Goal: Task Accomplishment & Management: Manage account settings

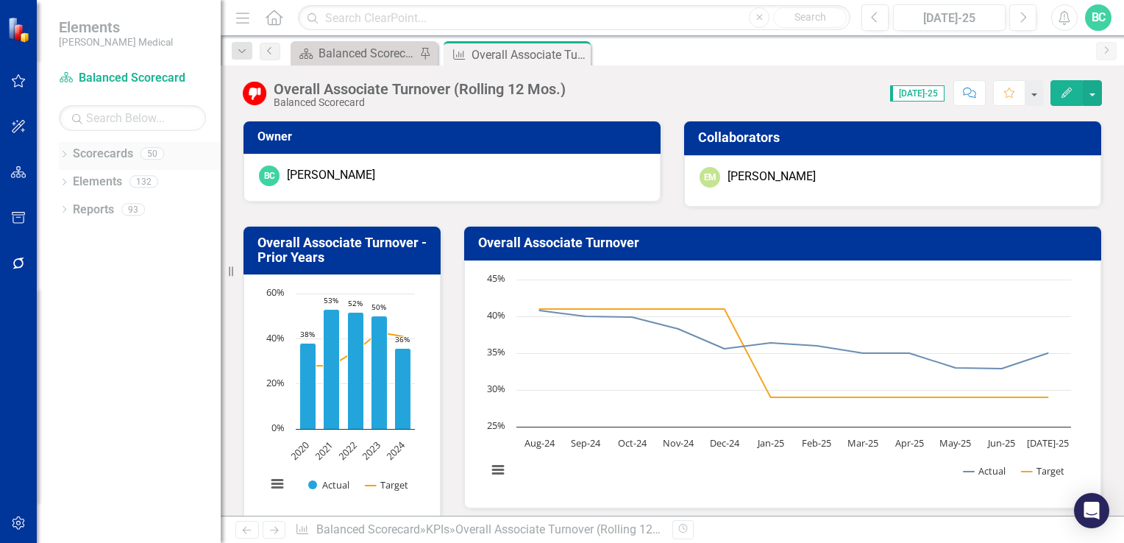
click at [61, 155] on icon "Dropdown" at bounding box center [64, 156] width 10 height 8
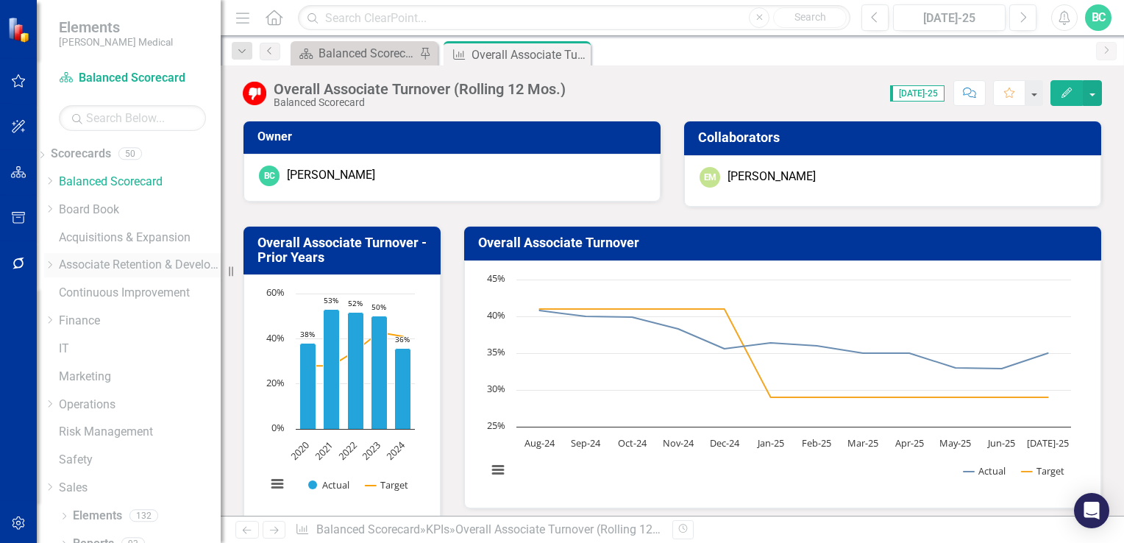
click at [55, 264] on icon "Dropdown" at bounding box center [49, 264] width 11 height 9
click at [55, 308] on icon "Dropdown" at bounding box center [49, 303] width 11 height 9
click at [135, 416] on link "[US_STATE] - HR" at bounding box center [140, 407] width 162 height 17
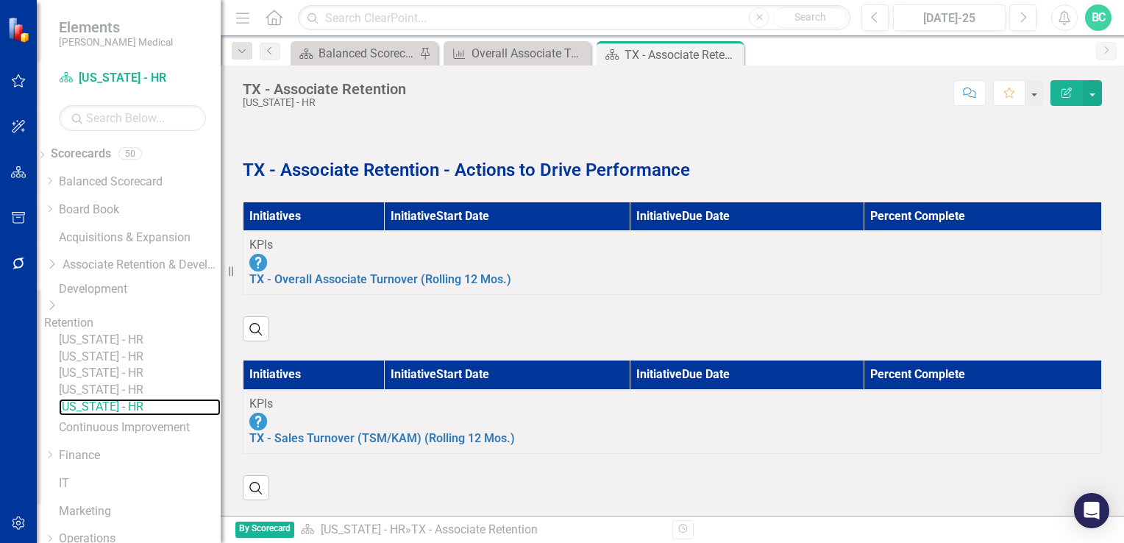
scroll to position [837, 0]
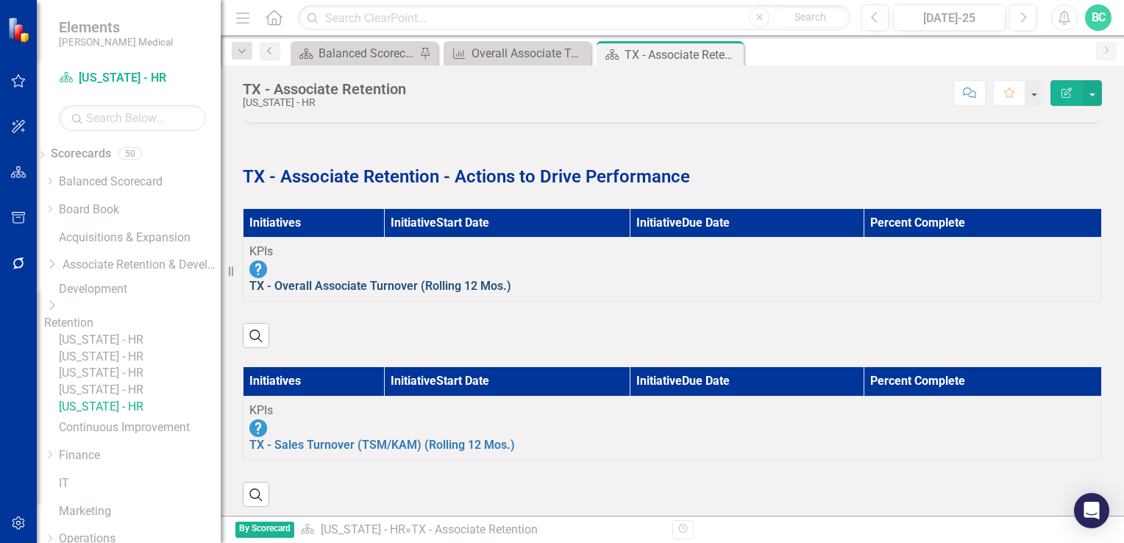
click at [354, 279] on link "TX - Overall Associate Turnover (Rolling 12 Mos.)" at bounding box center [380, 286] width 262 height 14
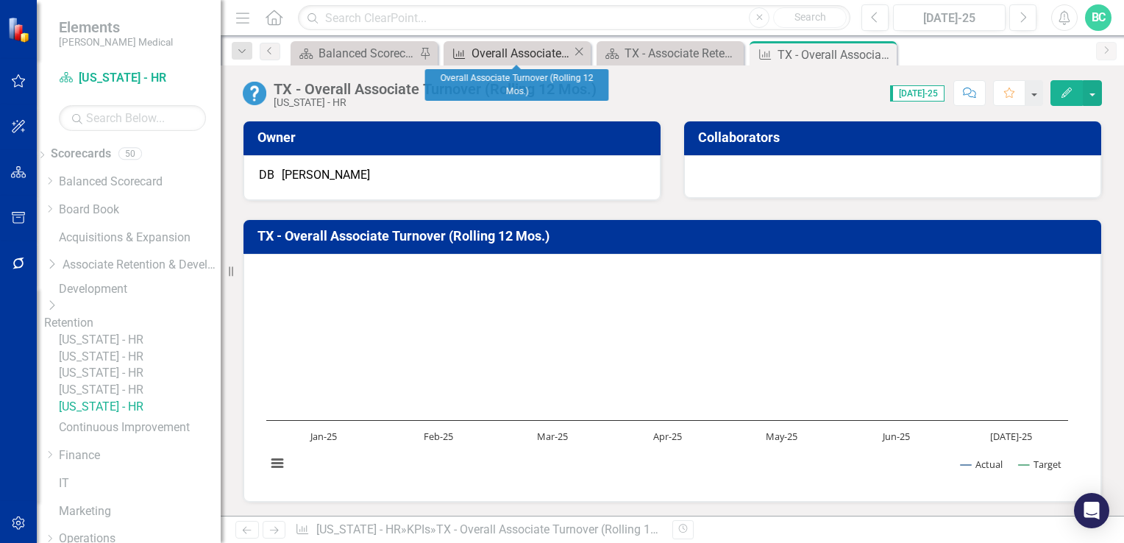
click at [513, 58] on div "Overall Associate Turnover (Rolling 12 Mos.)" at bounding box center [522, 53] width 101 height 18
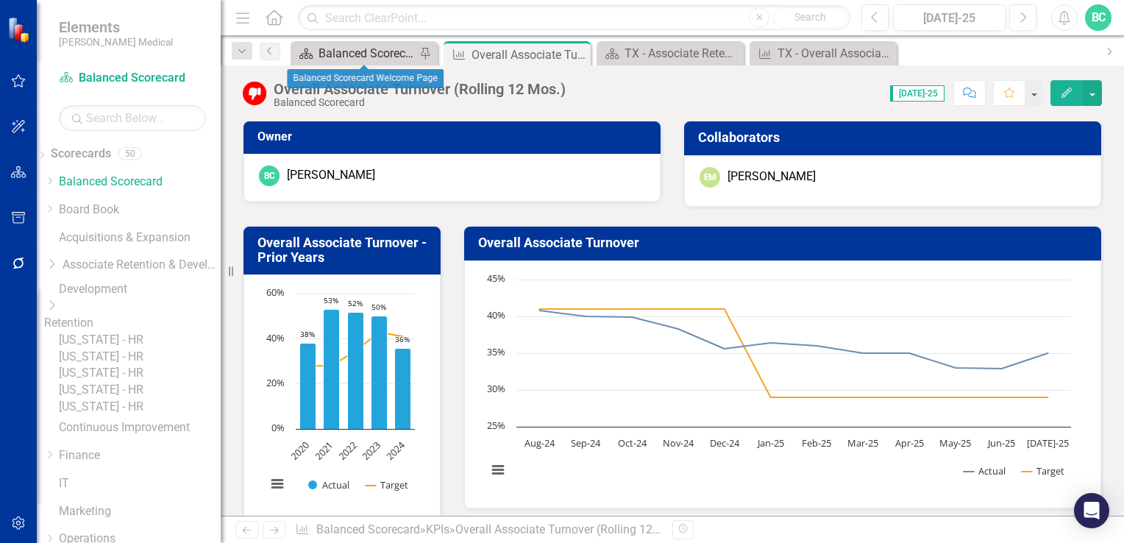
click at [352, 54] on div "Balanced Scorecard Welcome Page" at bounding box center [367, 53] width 97 height 18
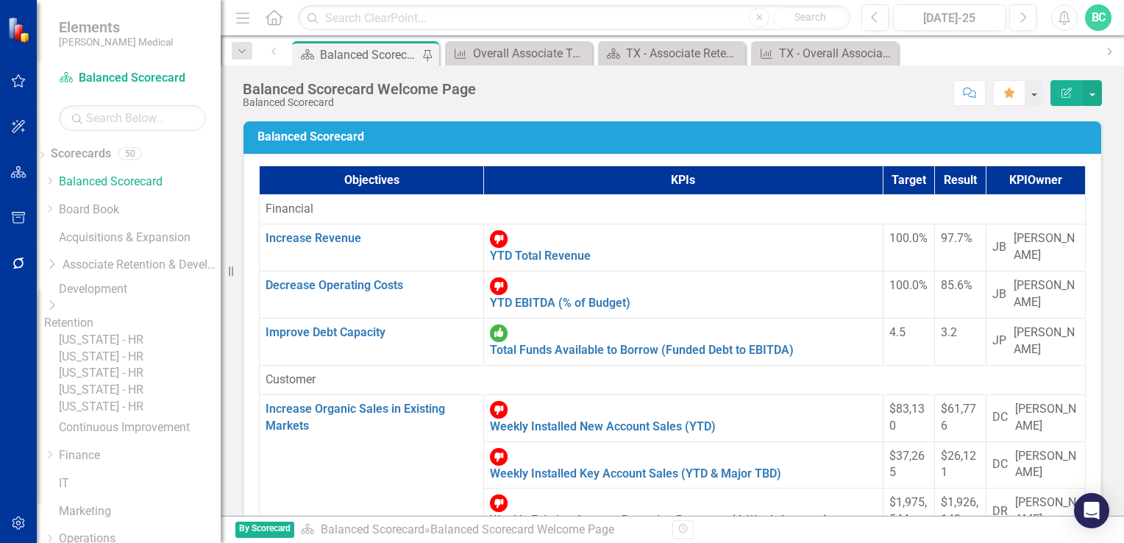
scroll to position [933, 0]
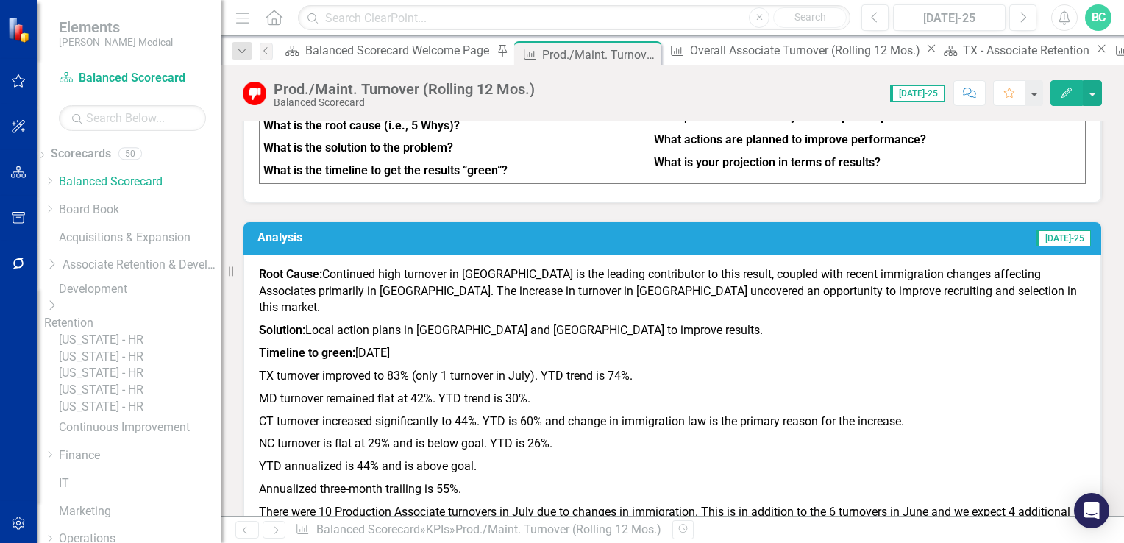
scroll to position [1226, 0]
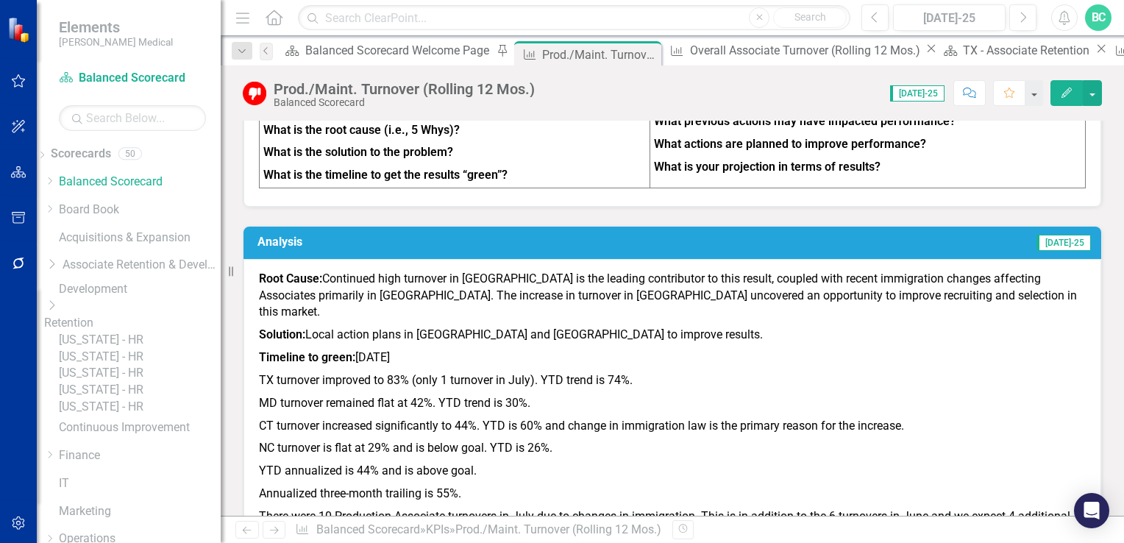
drag, startPoint x: 259, startPoint y: 199, endPoint x: 274, endPoint y: 226, distance: 30.7
click at [274, 271] on p "Root Cause: Continued high turnover in TX is the leading contributor to this re…" at bounding box center [672, 298] width 827 height 54
click at [1065, 91] on icon "button" at bounding box center [1067, 93] width 10 height 10
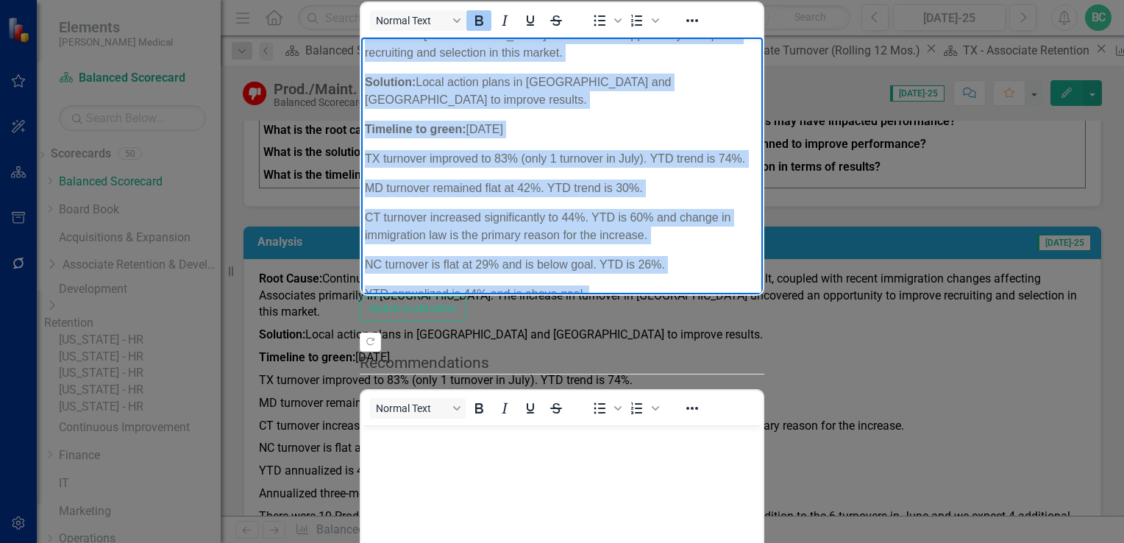
scroll to position [79, 0]
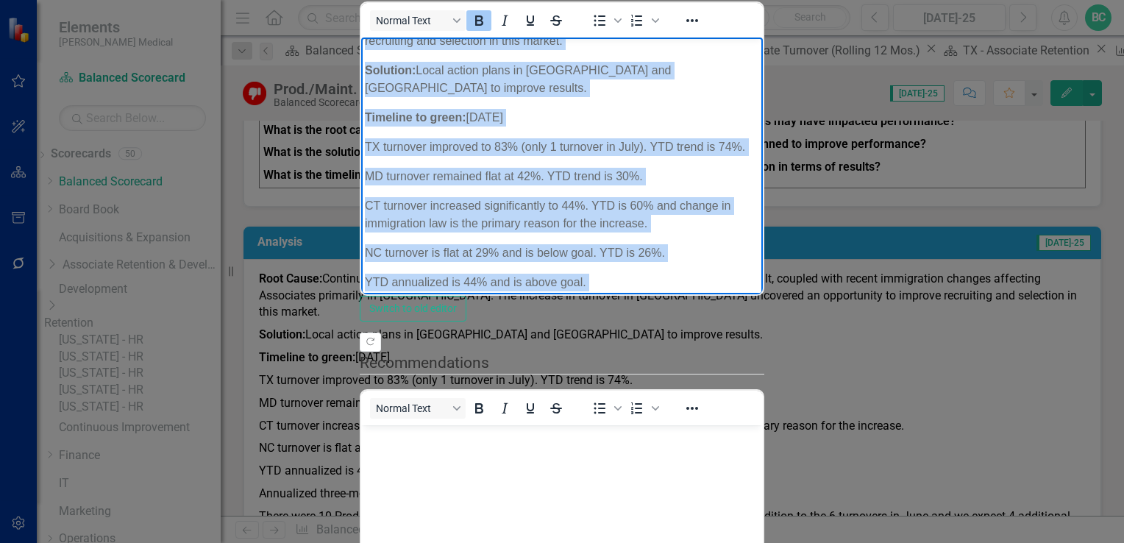
drag, startPoint x: 365, startPoint y: 49, endPoint x: 901, endPoint y: 268, distance: 579.5
click at [763, 268] on body "Root Cause: Continued high turnover in TX is the leading contributor to this re…" at bounding box center [562, 179] width 402 height 443
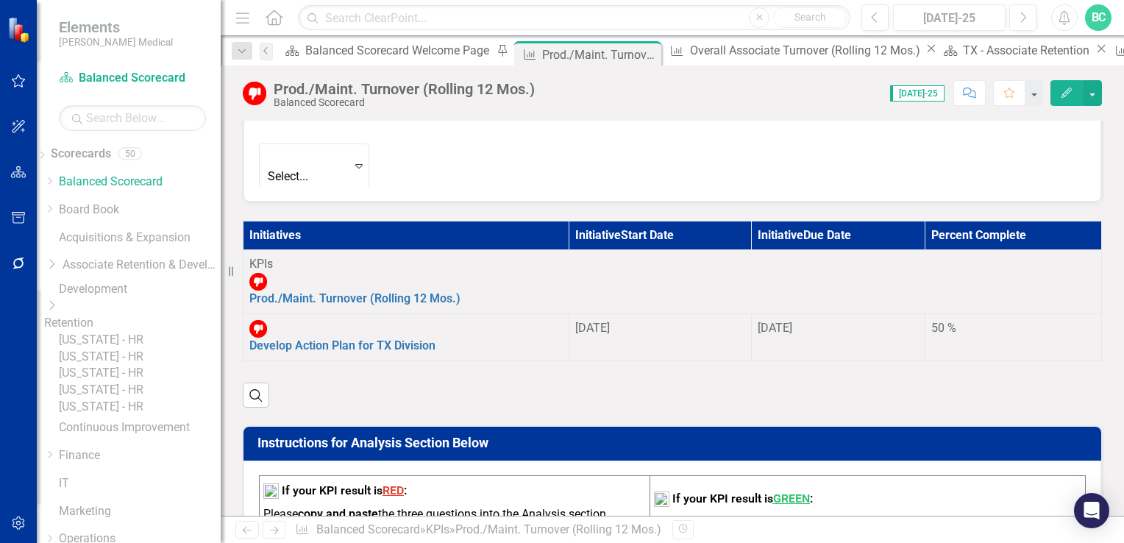
scroll to position [781, 0]
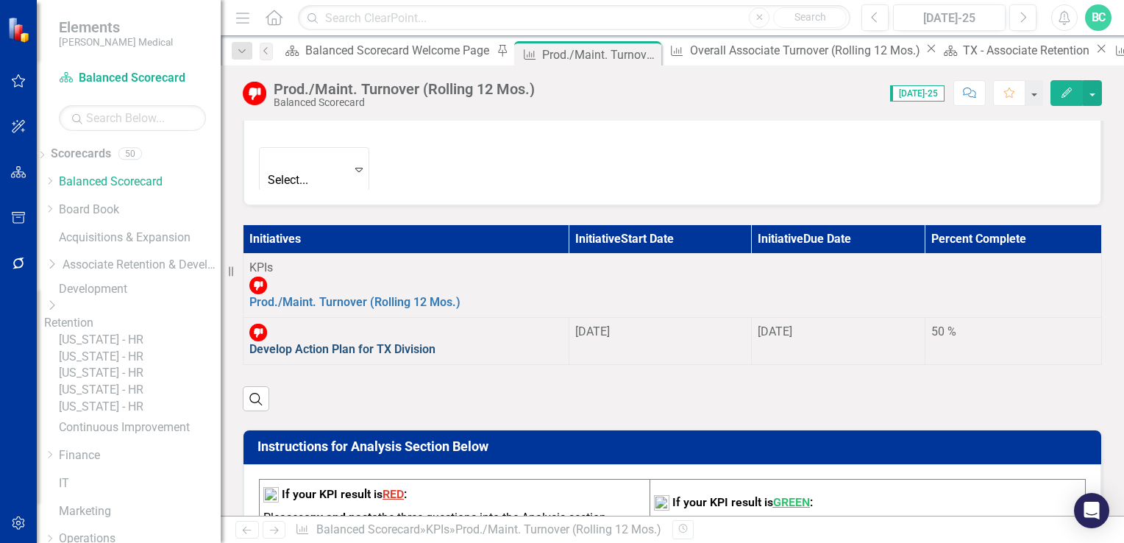
click at [433, 342] on link "Develop Action Plan for TX Division" at bounding box center [342, 349] width 186 height 14
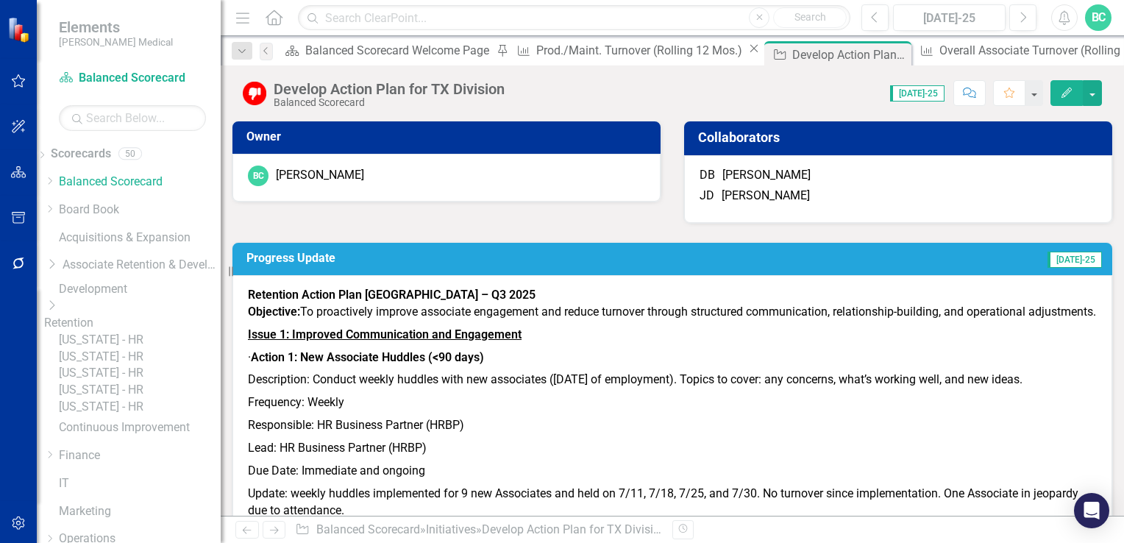
click at [1063, 90] on icon "Edit" at bounding box center [1066, 93] width 13 height 10
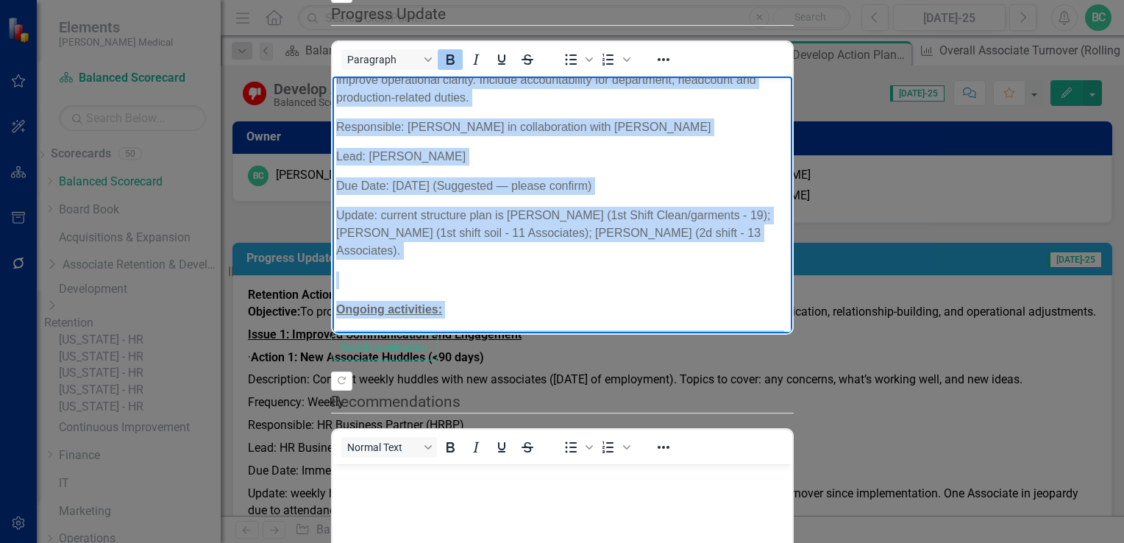
scroll to position [53, 0]
drag, startPoint x: 336, startPoint y: 88, endPoint x: 1020, endPoint y: 301, distance: 716.8
copy body "Retention Action Plan TX – Q3 2025 Objective: To proactively improve associate …"
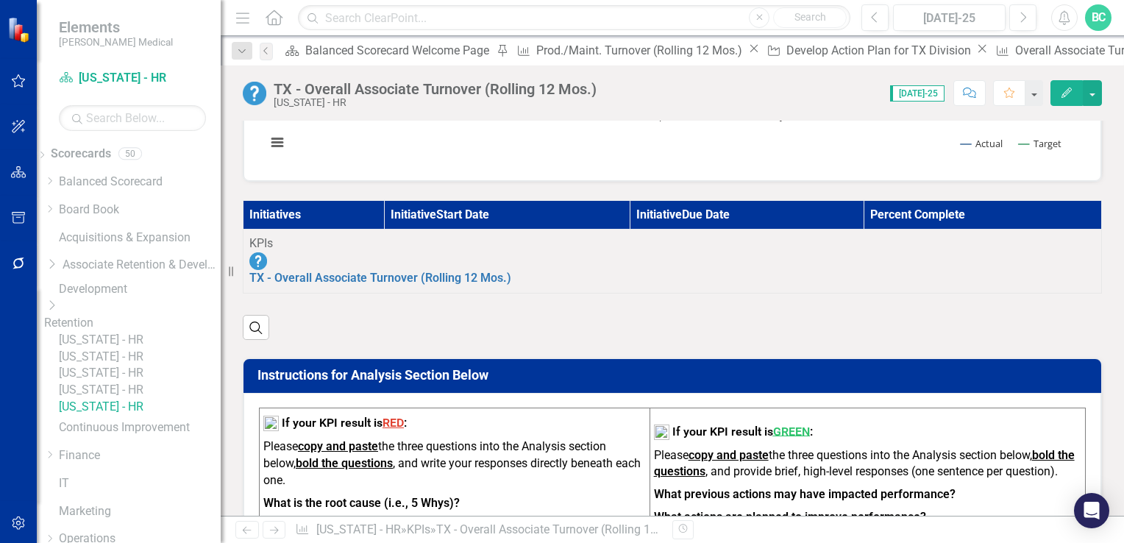
scroll to position [339, 0]
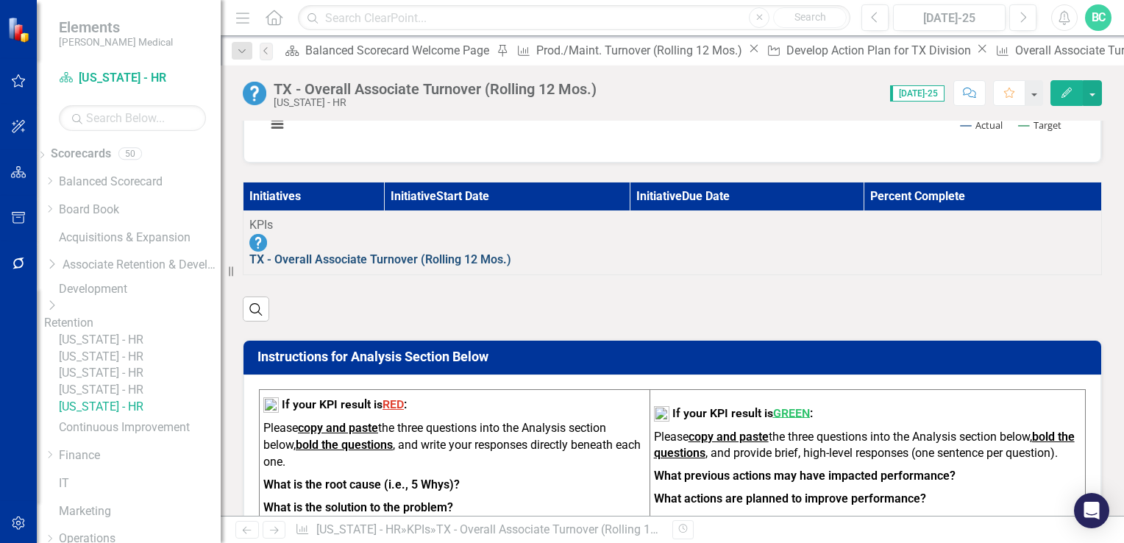
click at [409, 255] on link "TX - Overall Associate Turnover (Rolling 12 Mos.)" at bounding box center [380, 259] width 262 height 14
click at [427, 255] on link "TX - Overall Associate Turnover (Rolling 12 Mos.)" at bounding box center [380, 259] width 262 height 14
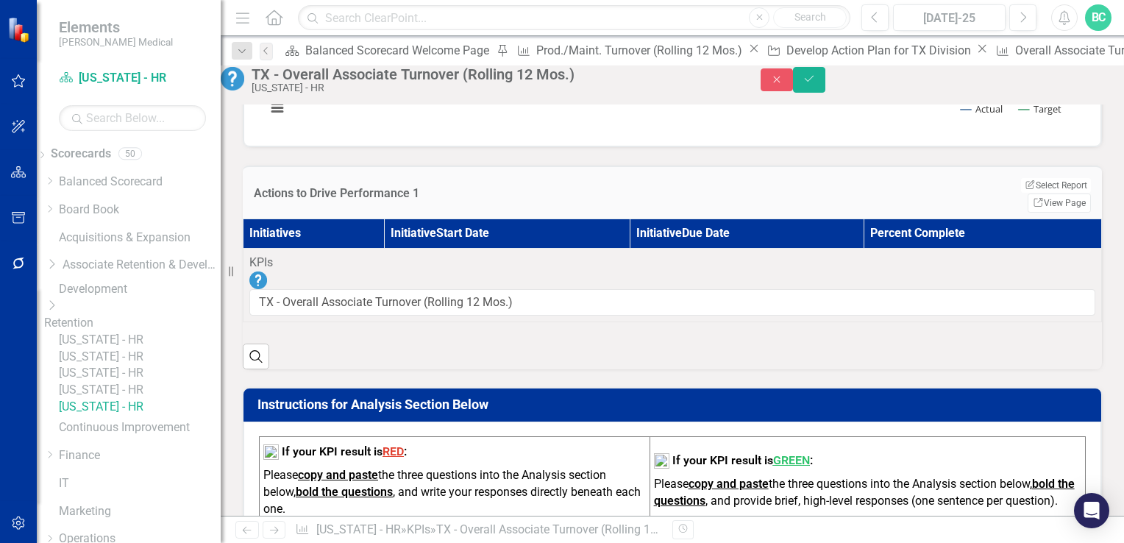
click at [293, 248] on th "Initiatives" at bounding box center [314, 233] width 141 height 29
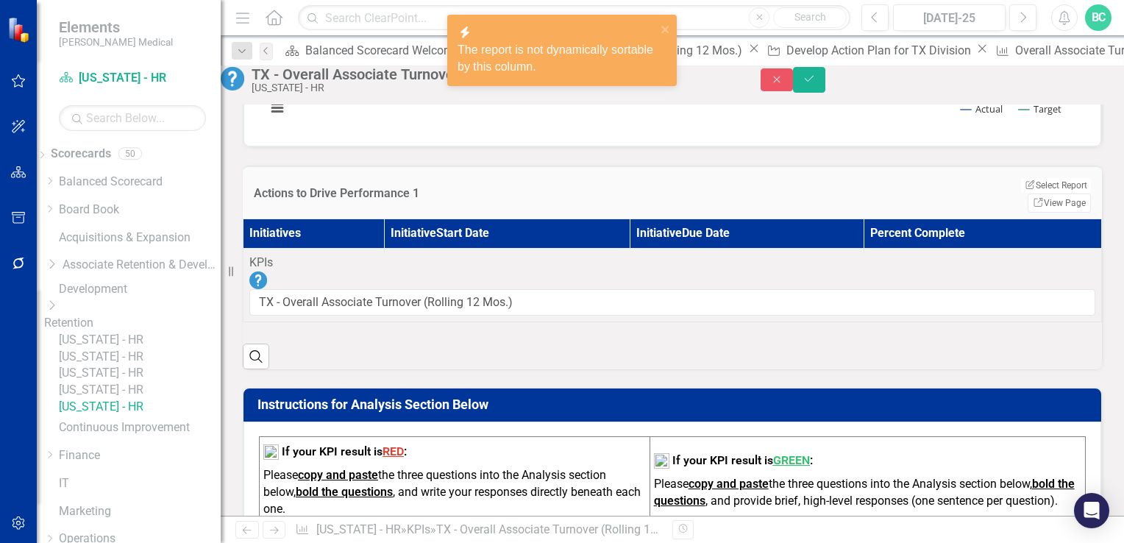
click at [293, 248] on th "Initiatives" at bounding box center [314, 233] width 141 height 29
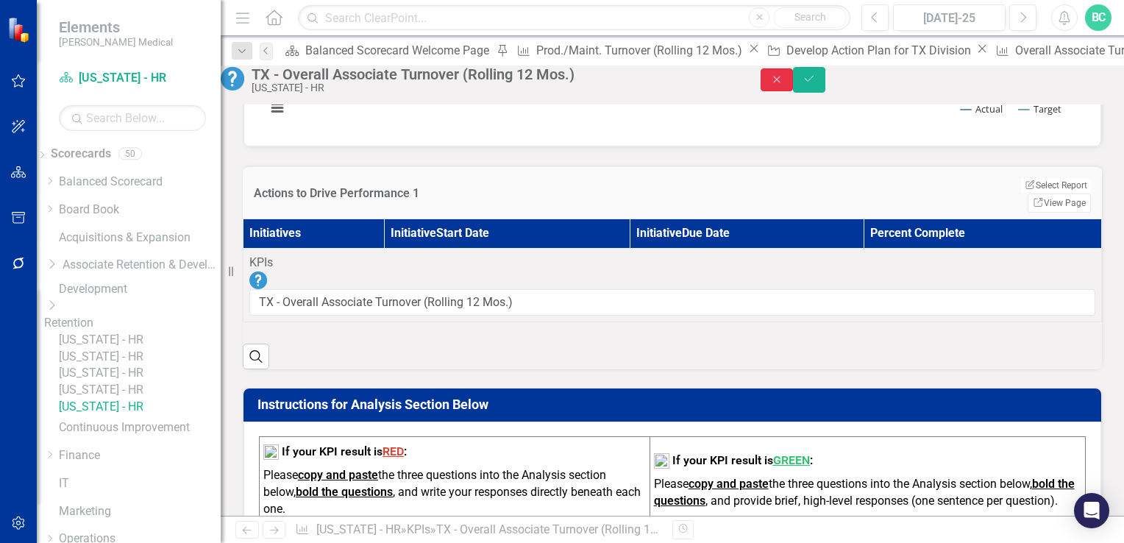
click at [784, 85] on icon "Close" at bounding box center [776, 79] width 13 height 10
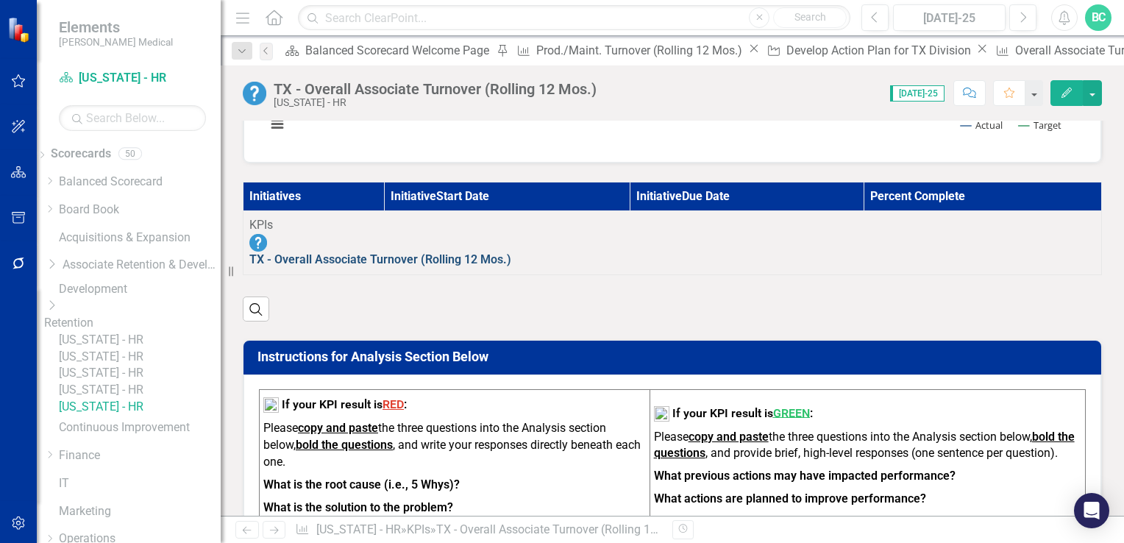
click at [366, 256] on link "TX - Overall Associate Turnover (Rolling 12 Mos.)" at bounding box center [380, 259] width 262 height 14
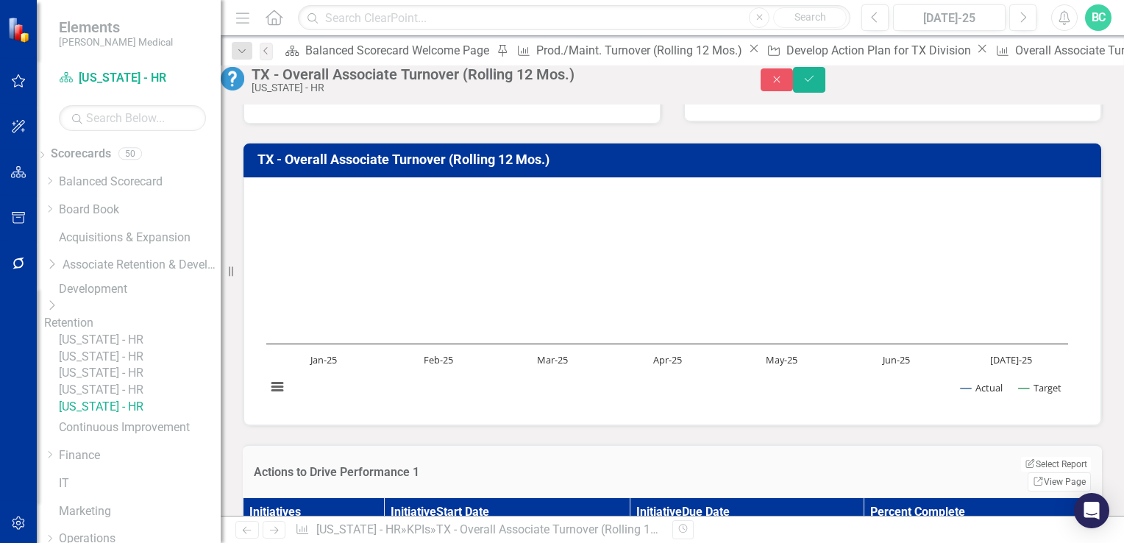
scroll to position [101, 0]
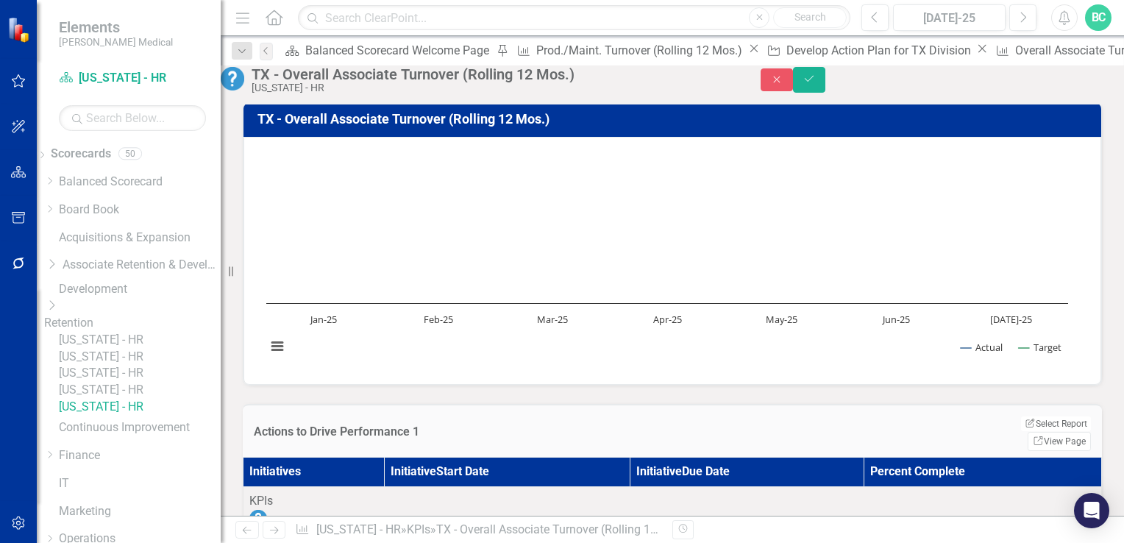
click at [268, 171] on div "TX - Overall Associate Turnover (Rolling 12 Mos.) Chart Line chart with 2 lines…" at bounding box center [673, 235] width 882 height 302
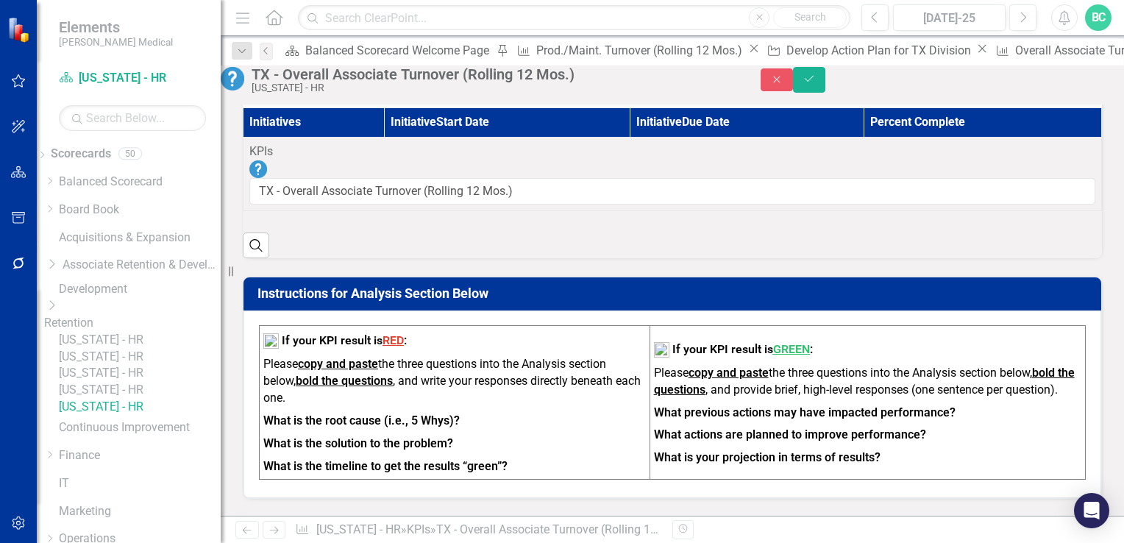
scroll to position [442, 0]
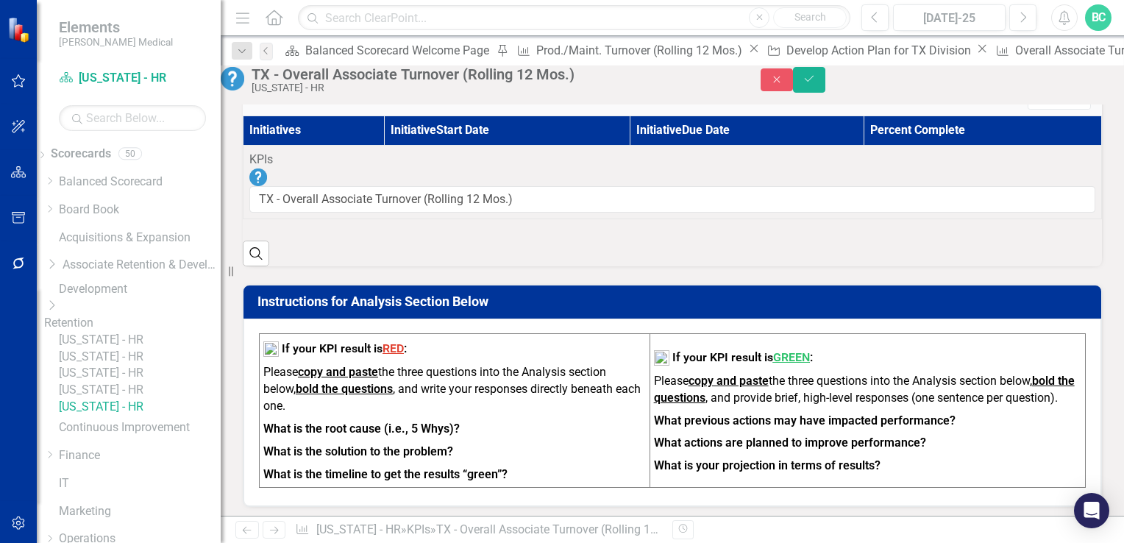
click at [313, 243] on div "Search" at bounding box center [672, 248] width 859 height 36
click at [816, 84] on icon "Save" at bounding box center [809, 79] width 13 height 10
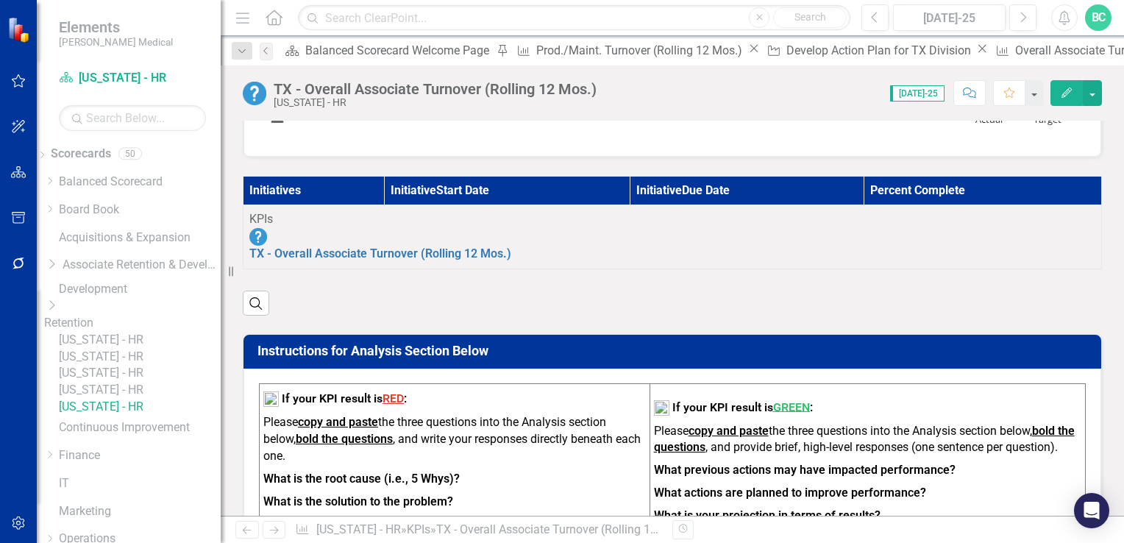
scroll to position [347, 0]
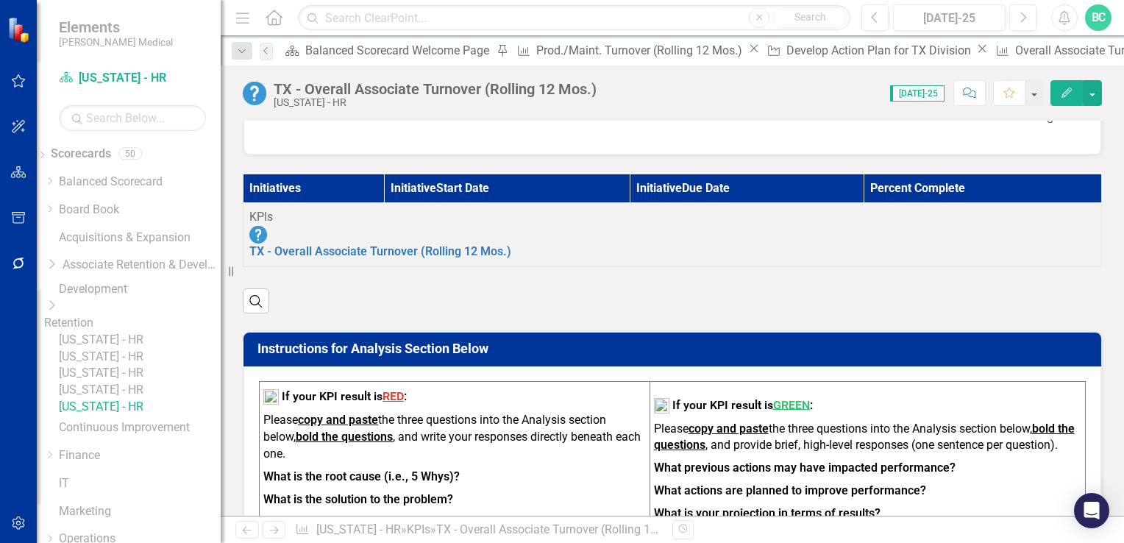
click at [283, 187] on th "Initiatives" at bounding box center [314, 188] width 141 height 29
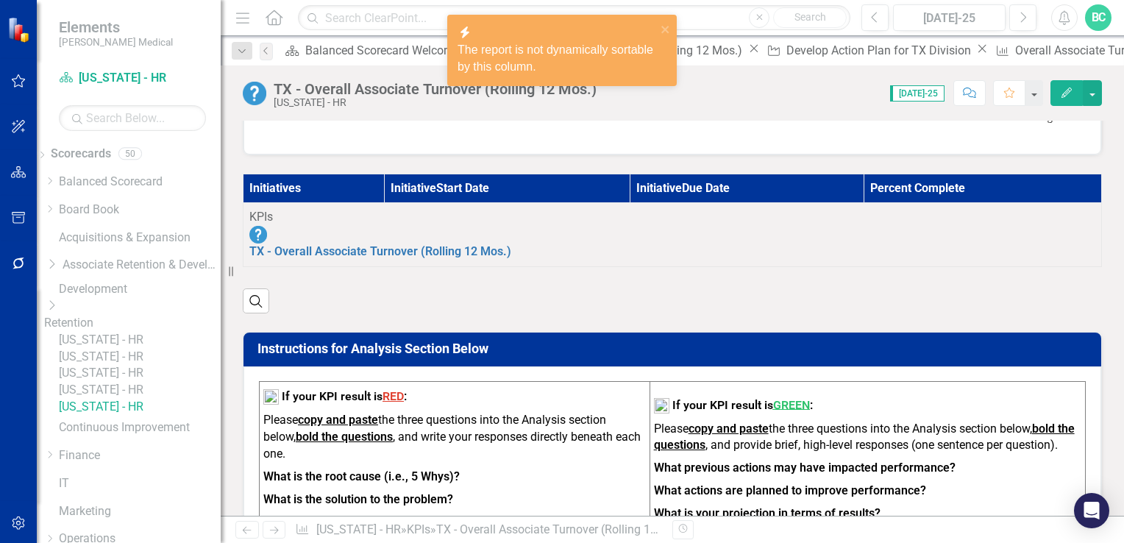
click at [283, 187] on th "Initiatives" at bounding box center [314, 188] width 141 height 29
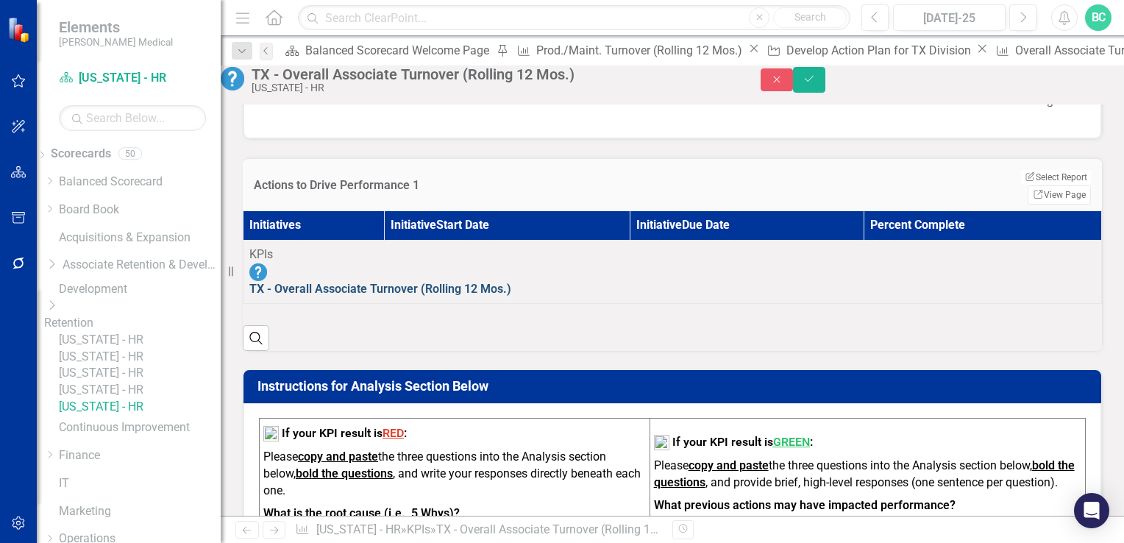
click at [346, 295] on link "TX - Overall Associate Turnover (Rolling 12 Mos.)" at bounding box center [380, 289] width 262 height 14
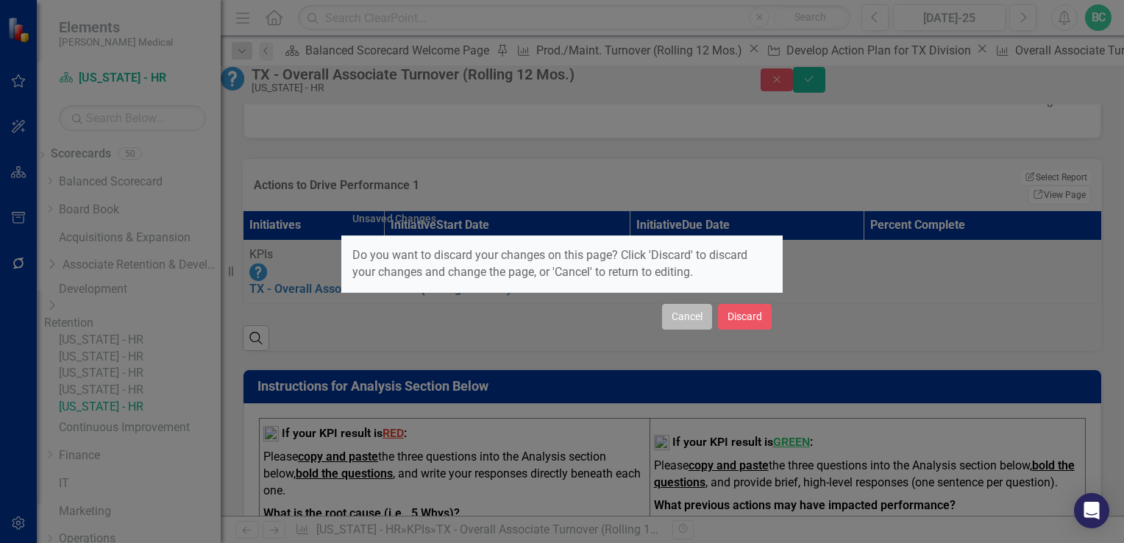
click at [683, 319] on button "Cancel" at bounding box center [687, 317] width 50 height 26
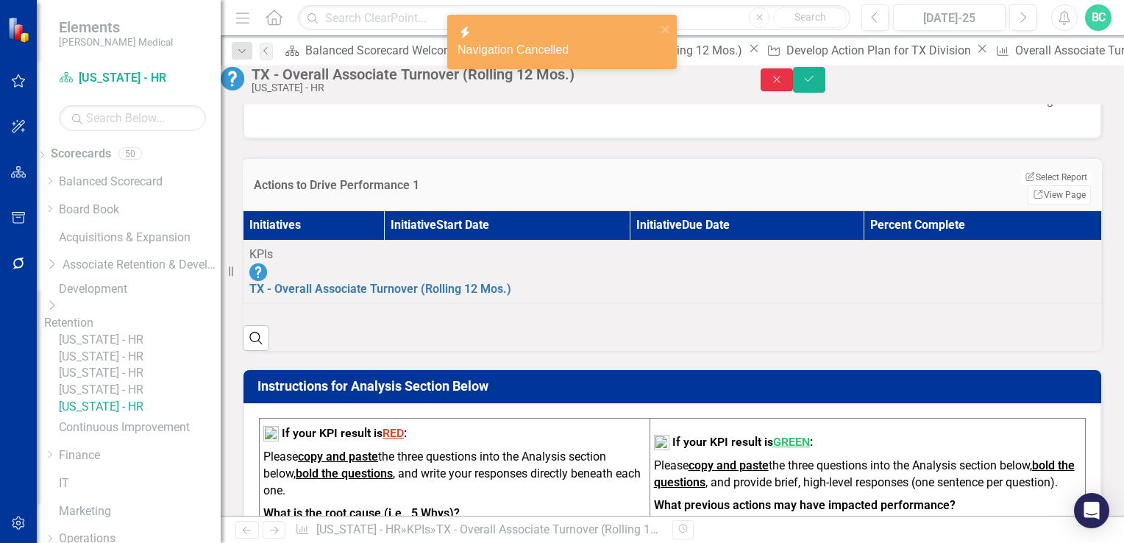
click at [784, 82] on icon "Close" at bounding box center [776, 79] width 13 height 10
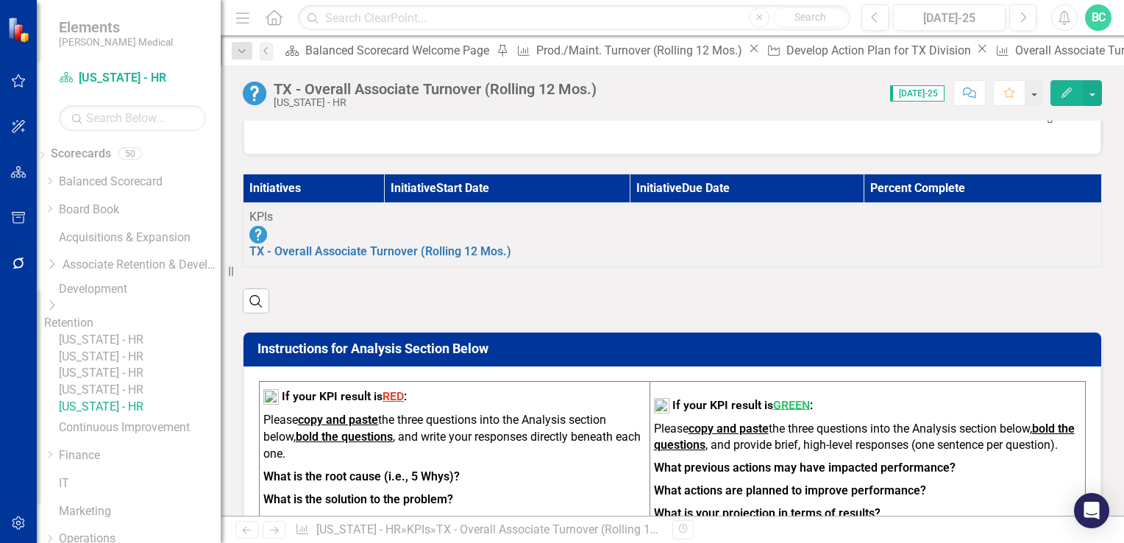
click at [1065, 95] on icon "button" at bounding box center [1067, 93] width 10 height 10
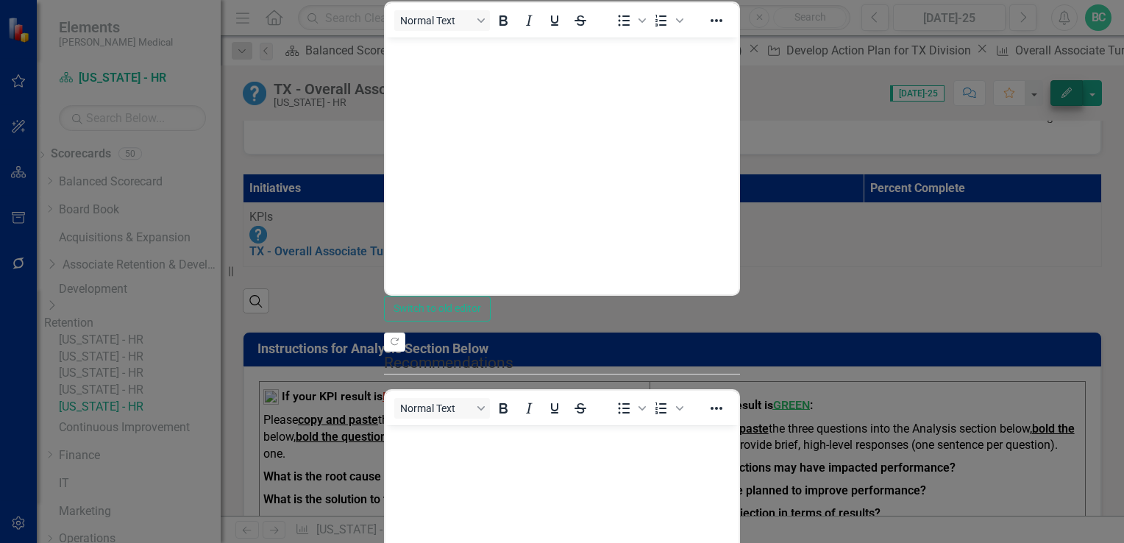
scroll to position [0, 0]
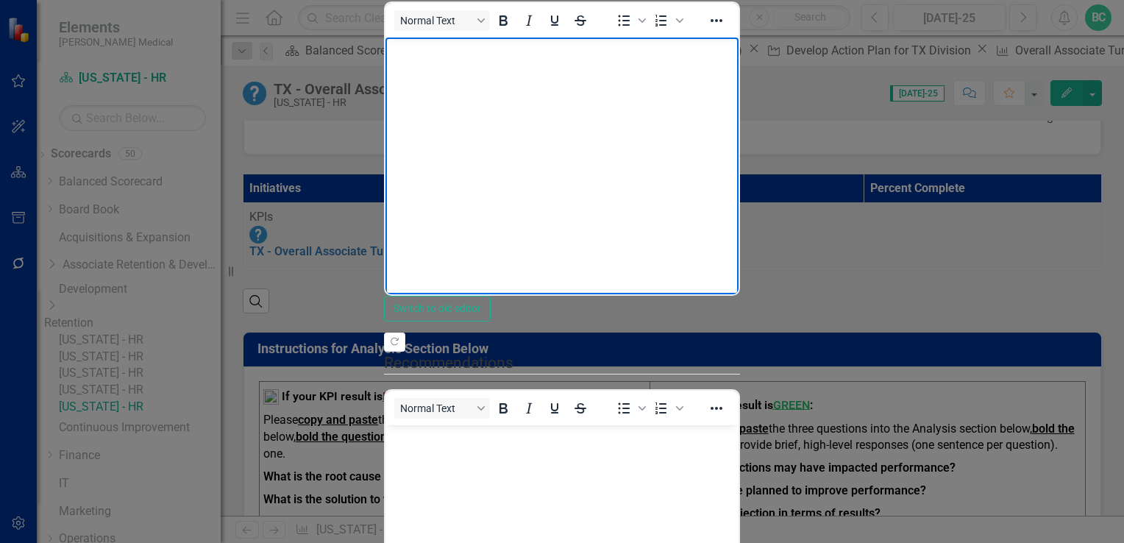
click at [392, 56] on p "Rich Text Area. Press ALT-0 for help." at bounding box center [562, 50] width 346 height 18
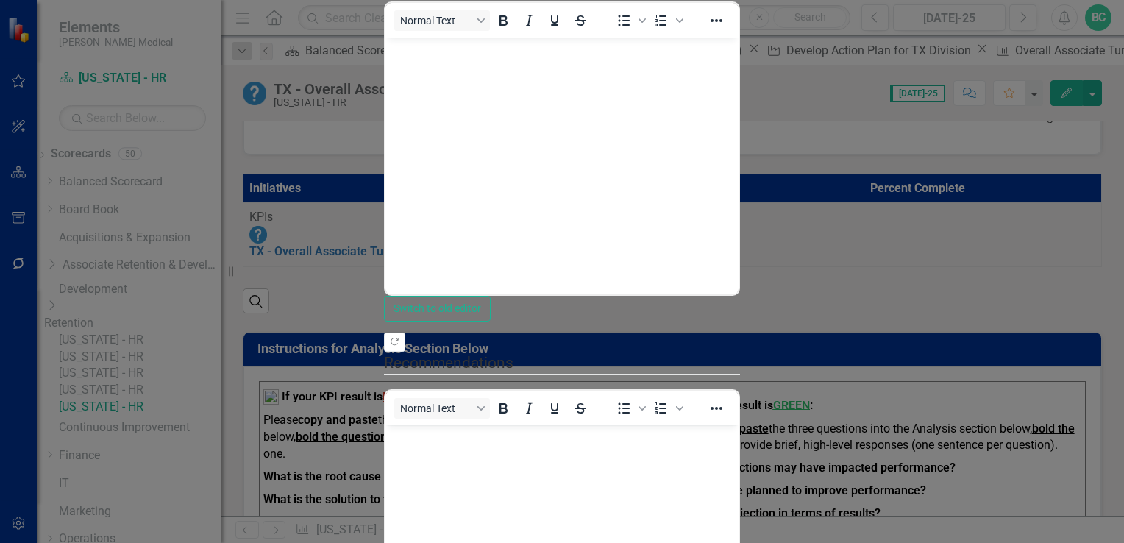
click at [397, 55] on p "Rich Text Area. Press ALT-0 for help." at bounding box center [562, 50] width 346 height 18
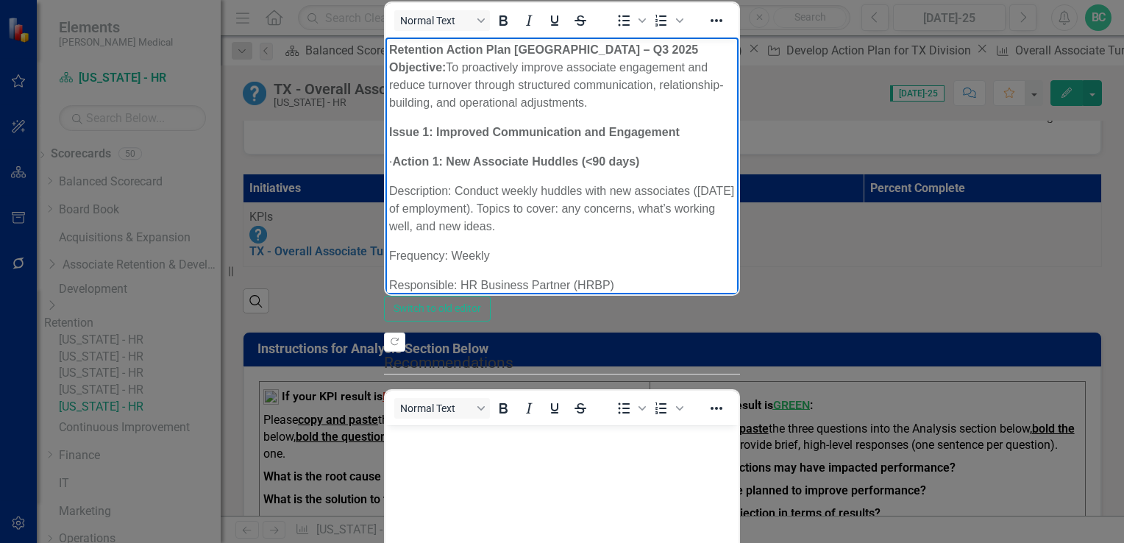
drag, startPoint x: 1120, startPoint y: 265, endPoint x: 1476, endPoint y: 188, distance: 364.3
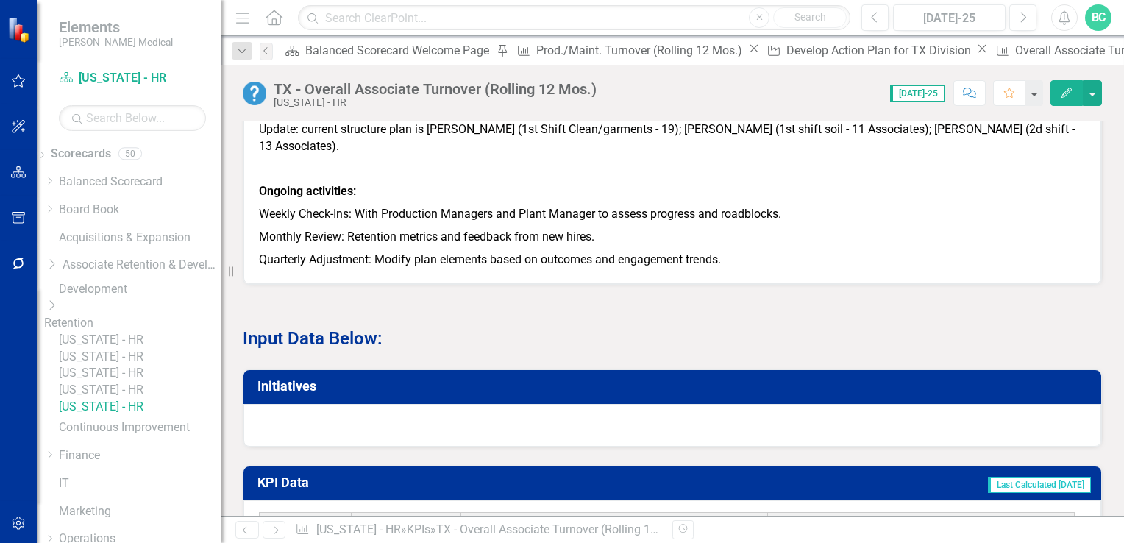
scroll to position [1515, 0]
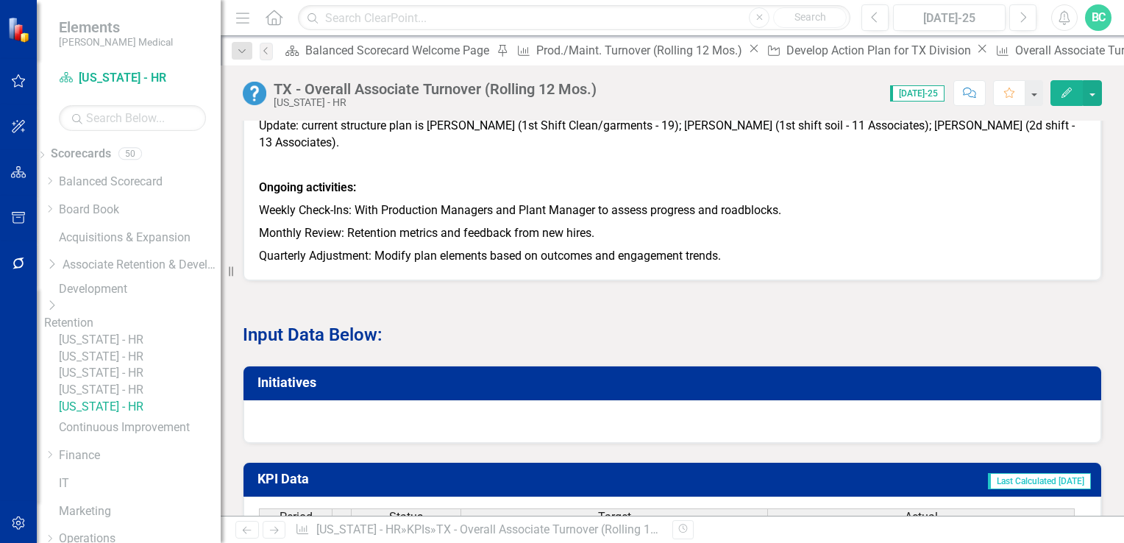
click at [294, 380] on h3 "Initiatives" at bounding box center [675, 382] width 835 height 15
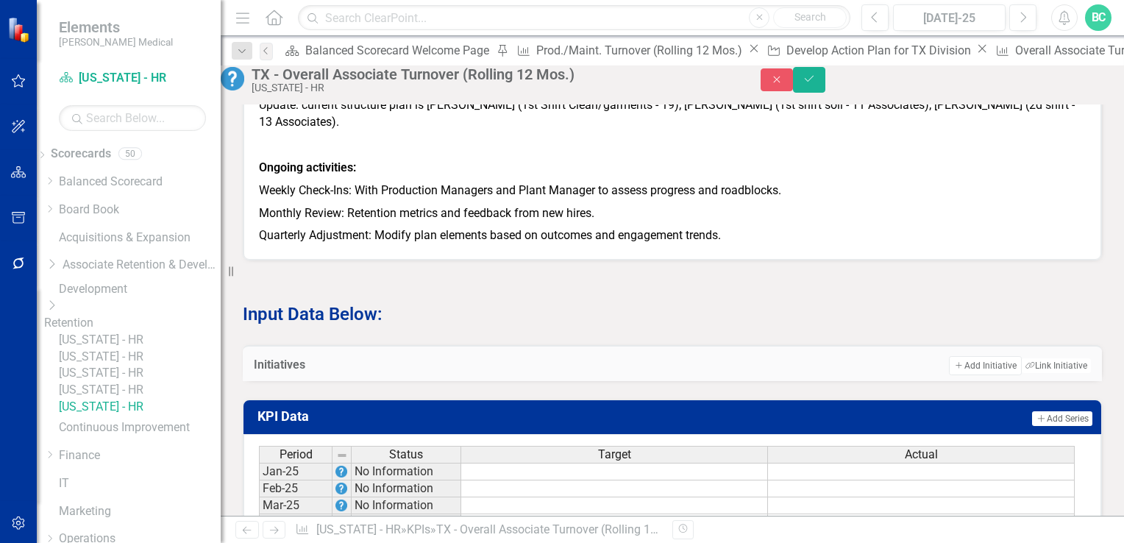
scroll to position [1519, 0]
click at [265, 381] on div at bounding box center [672, 381] width 859 height 0
click at [251, 381] on div at bounding box center [672, 381] width 859 height 0
drag, startPoint x: 267, startPoint y: 403, endPoint x: 260, endPoint y: 415, distance: 14.5
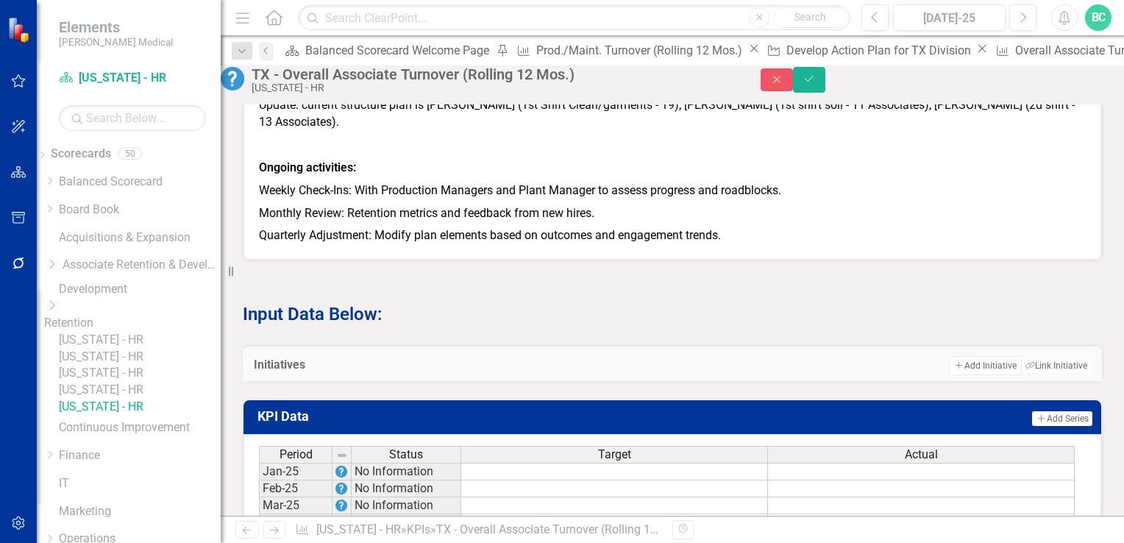
click at [260, 381] on div at bounding box center [672, 381] width 859 height 0
drag, startPoint x: 737, startPoint y: 249, endPoint x: 578, endPoint y: 211, distance: 164.2
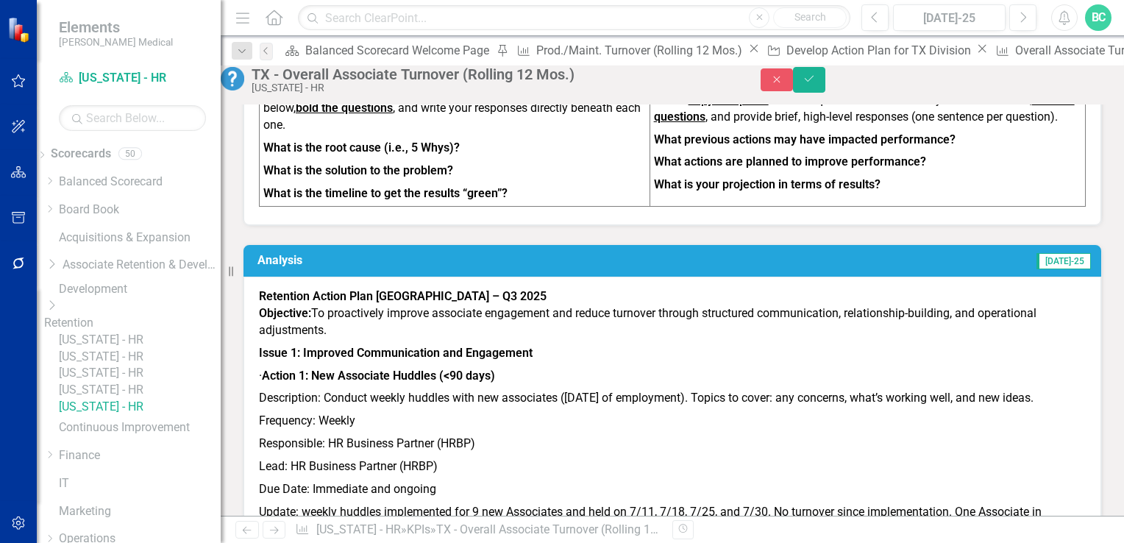
scroll to position [649, 0]
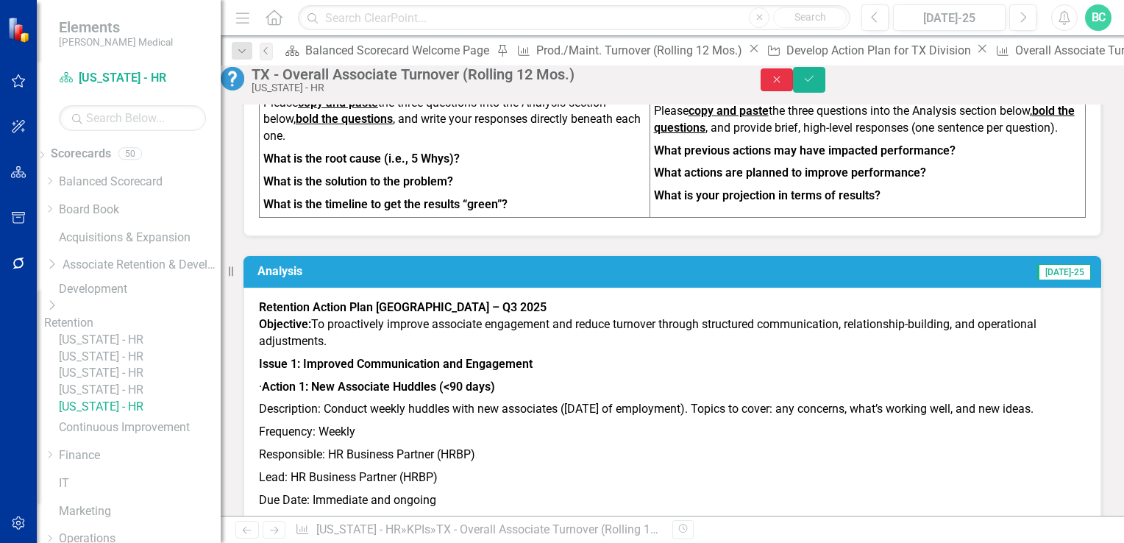
click at [784, 81] on icon "Close" at bounding box center [776, 79] width 13 height 10
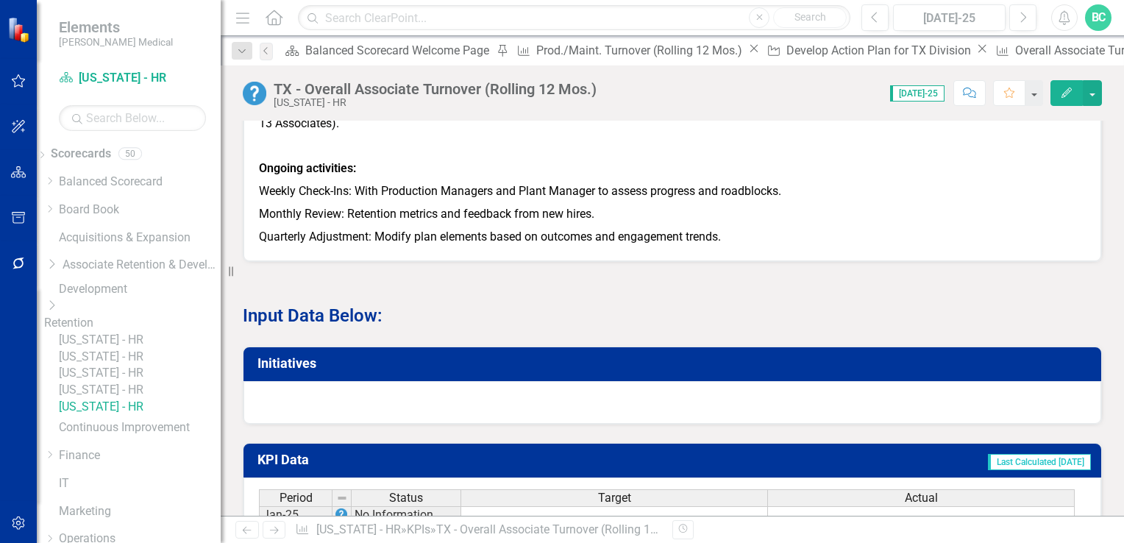
scroll to position [1531, 0]
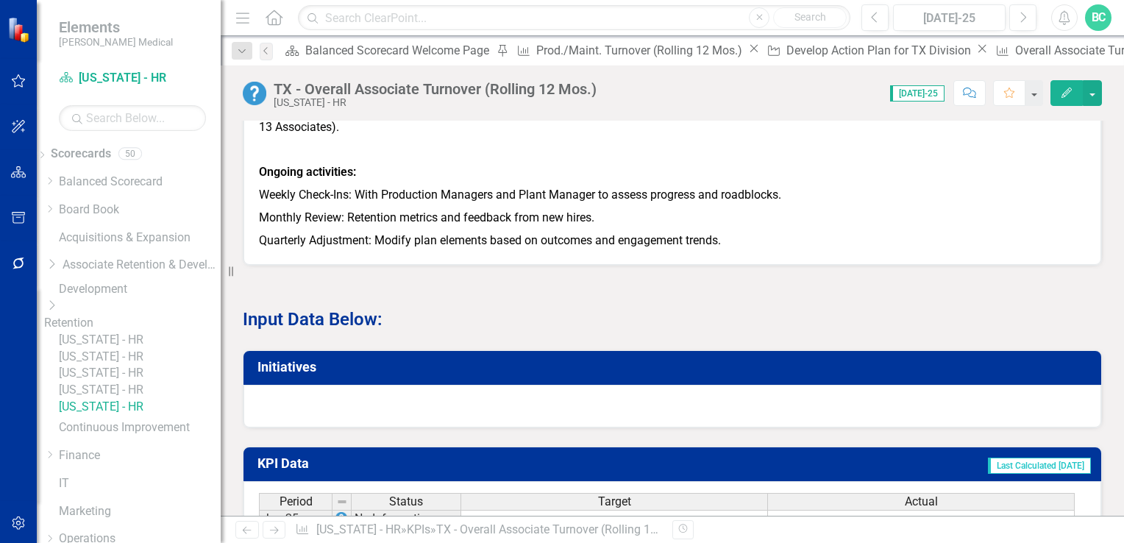
click at [294, 360] on h3 "Initiatives" at bounding box center [675, 367] width 835 height 15
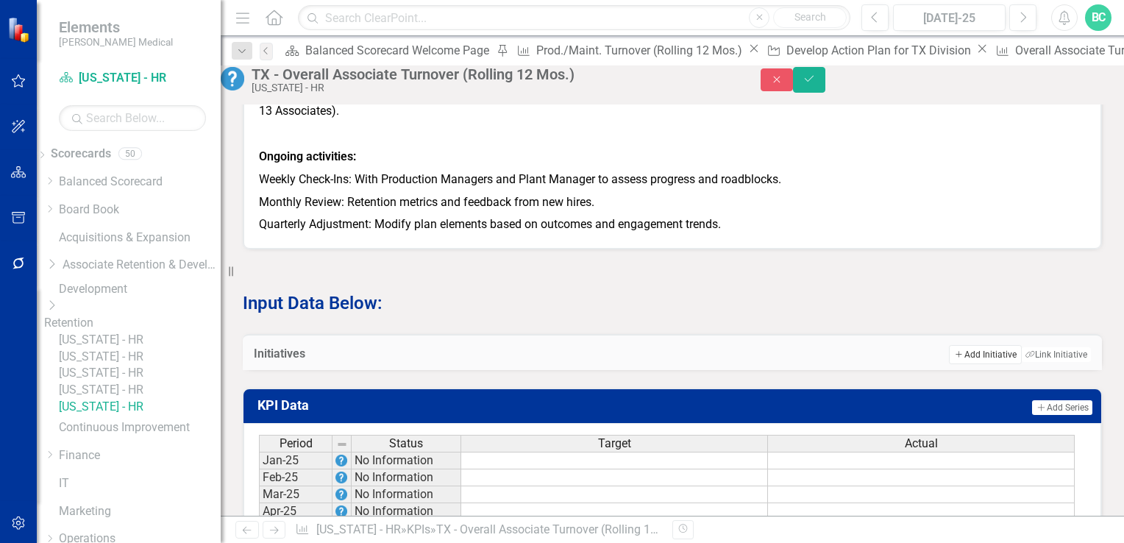
click at [963, 364] on button "Add Add Initiative" at bounding box center [985, 354] width 72 height 19
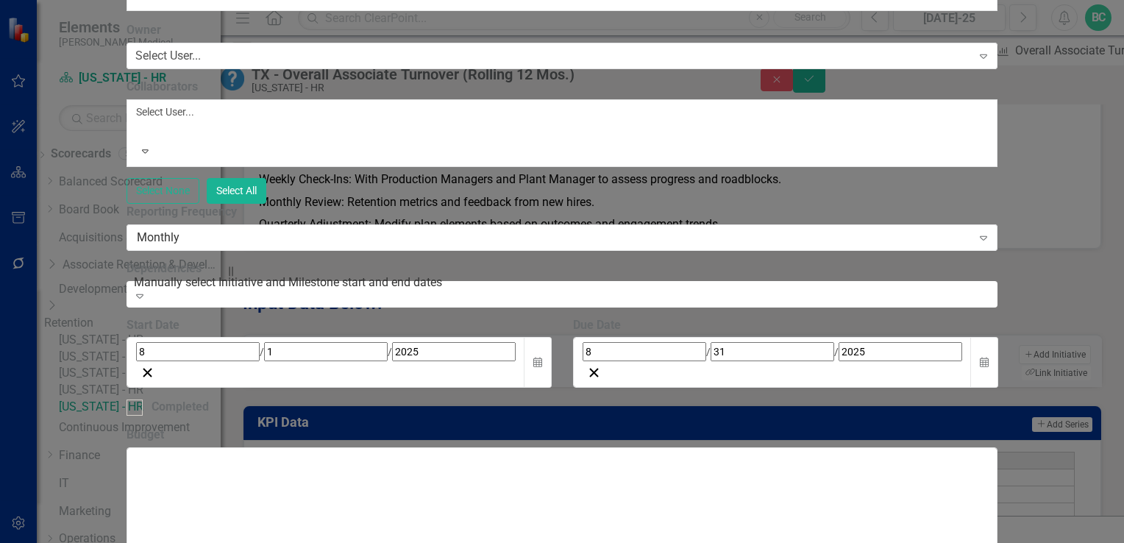
type input "Production Turnover Improvement Plan"
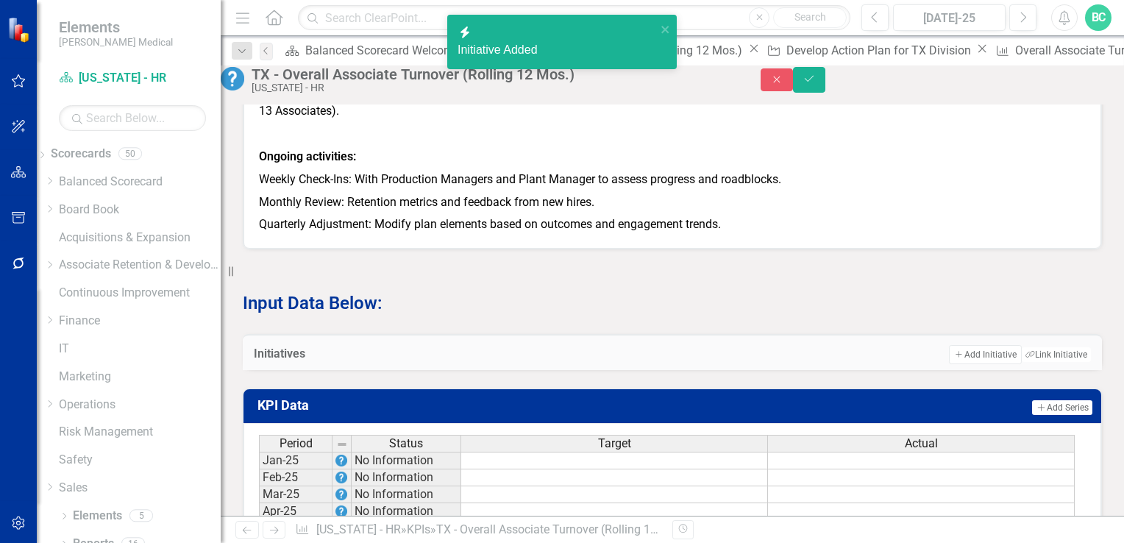
scroll to position [1557, 0]
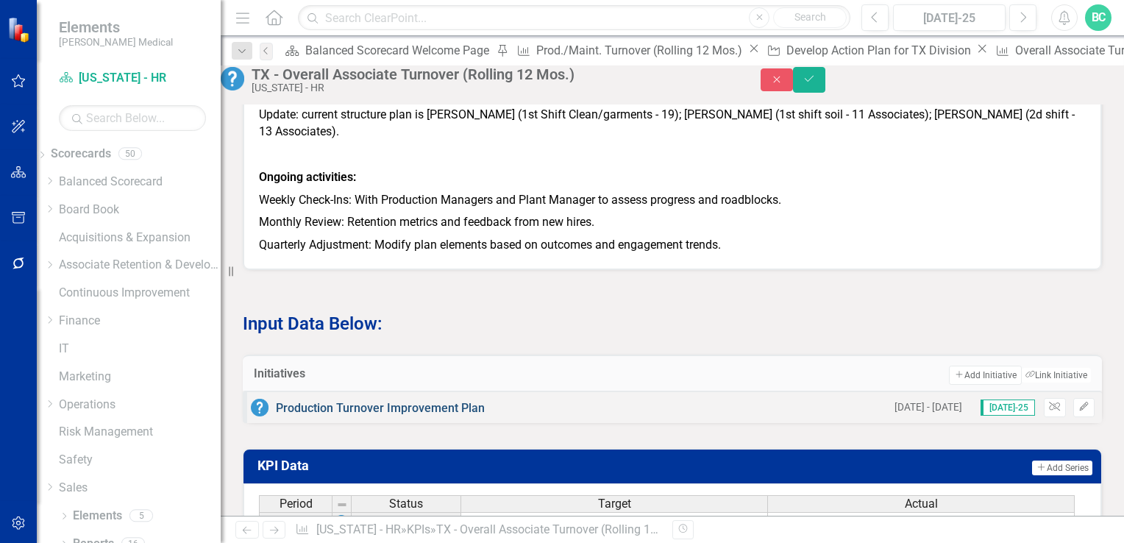
click at [360, 408] on link "Production Turnover Improvement Plan" at bounding box center [380, 408] width 209 height 14
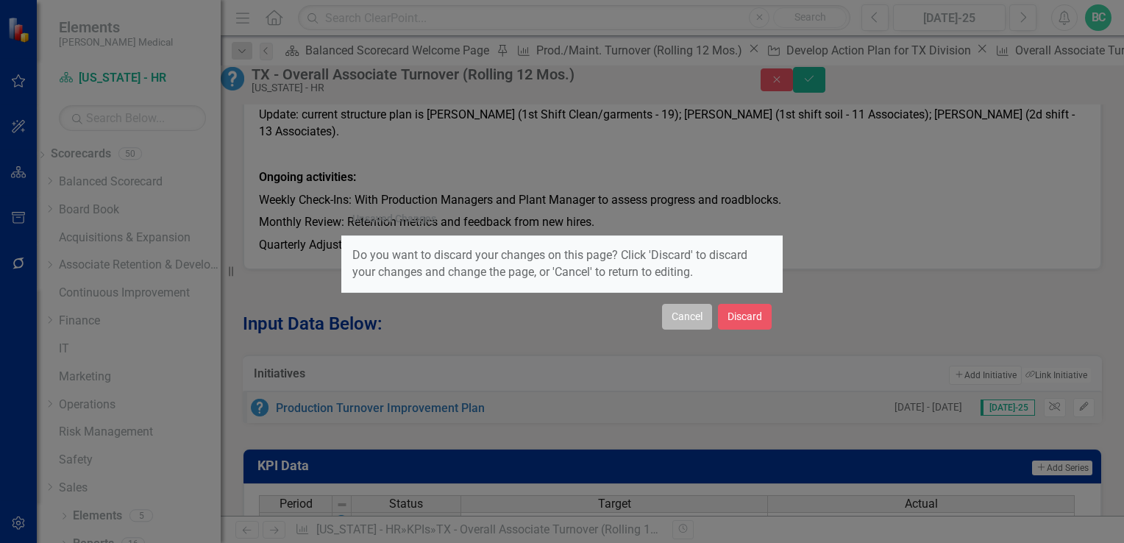
click at [674, 317] on button "Cancel" at bounding box center [687, 317] width 50 height 26
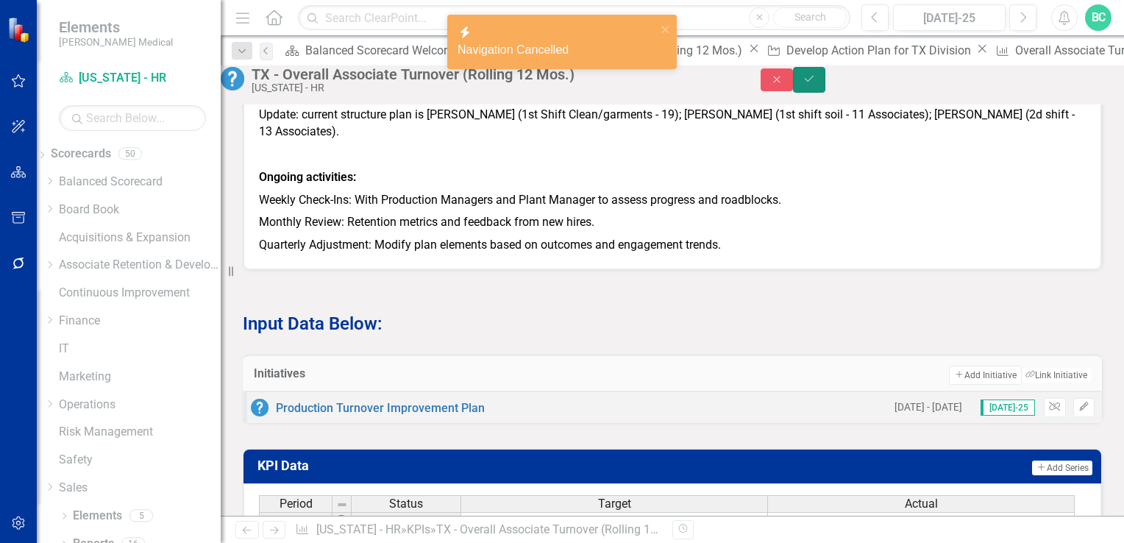
click at [816, 84] on icon "Save" at bounding box center [809, 79] width 13 height 10
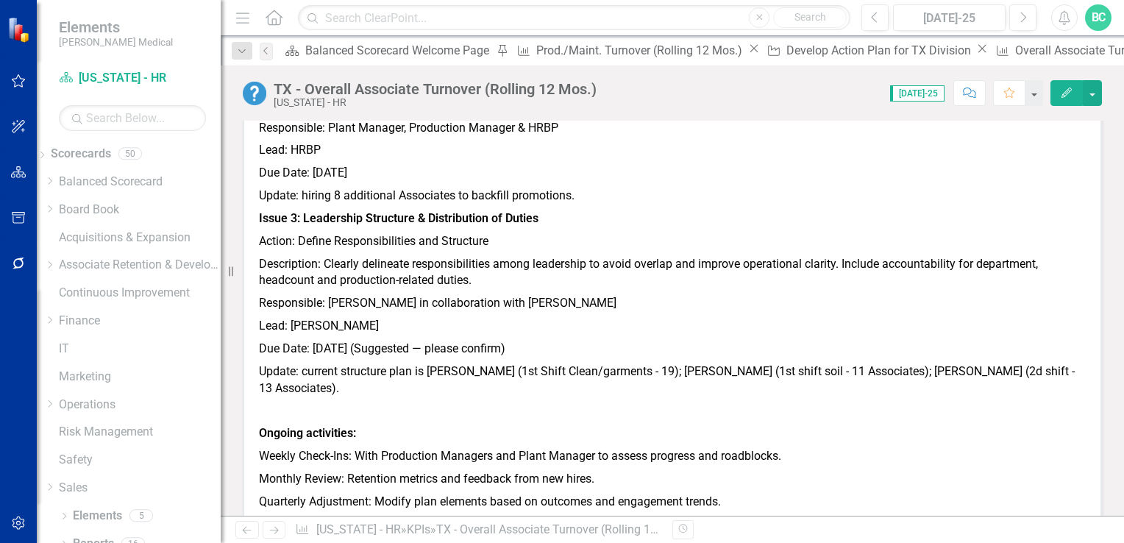
scroll to position [1305, 0]
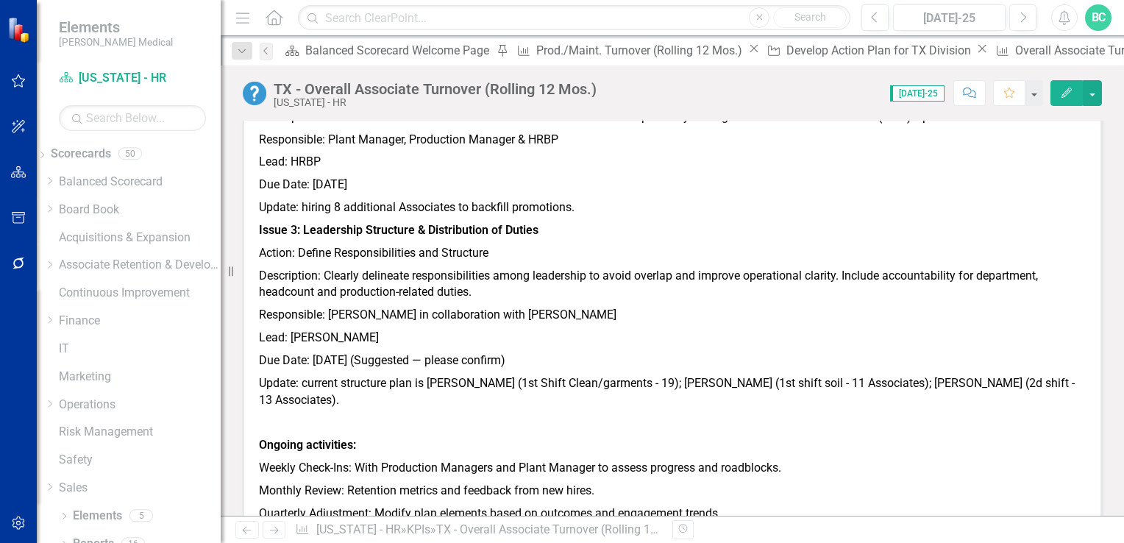
click at [1061, 96] on icon "Edit" at bounding box center [1066, 93] width 13 height 10
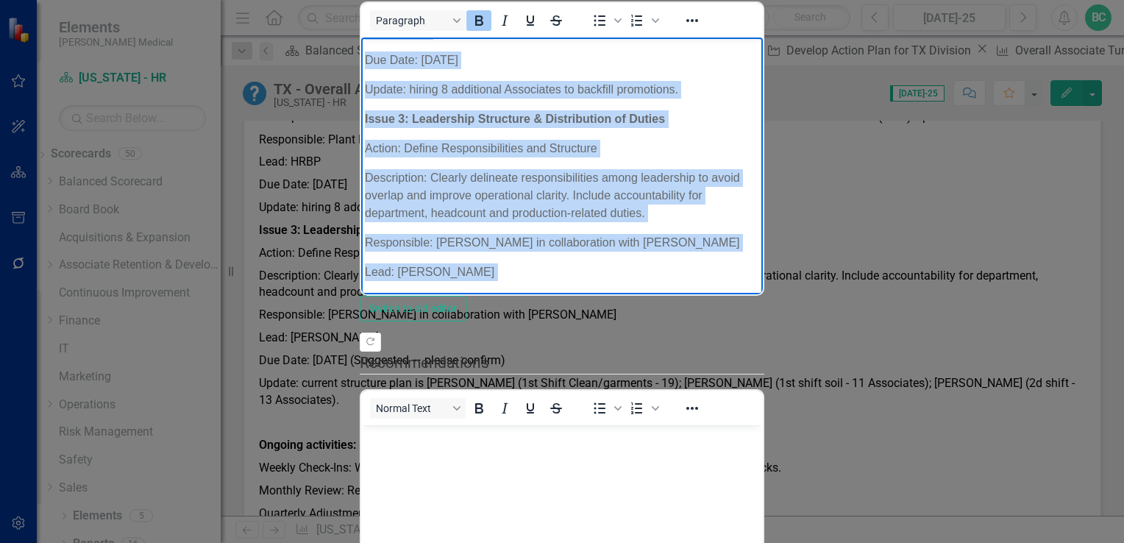
scroll to position [804, 0]
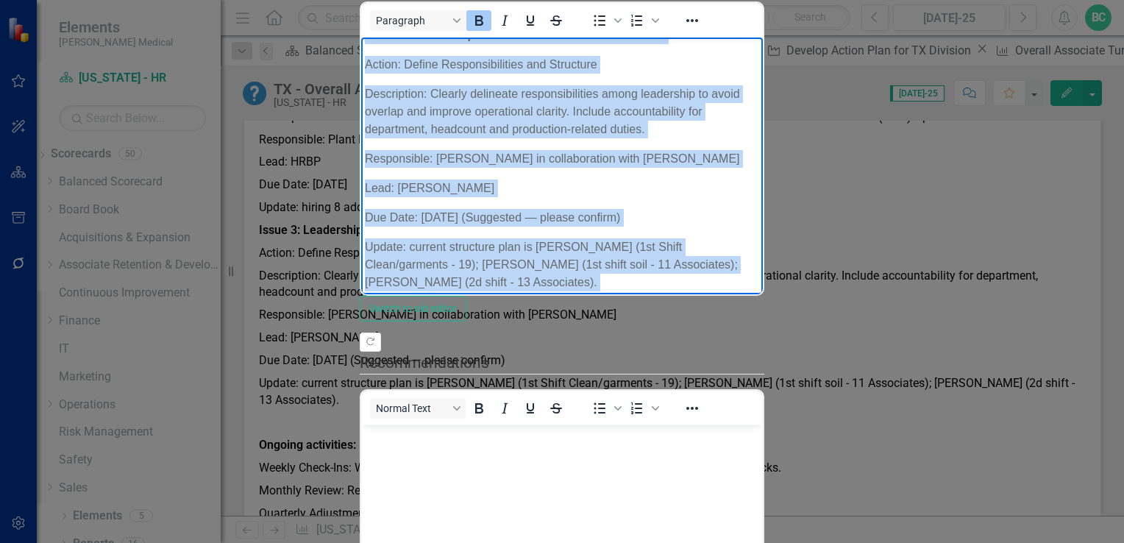
drag, startPoint x: 366, startPoint y: 51, endPoint x: 854, endPoint y: 294, distance: 545.3
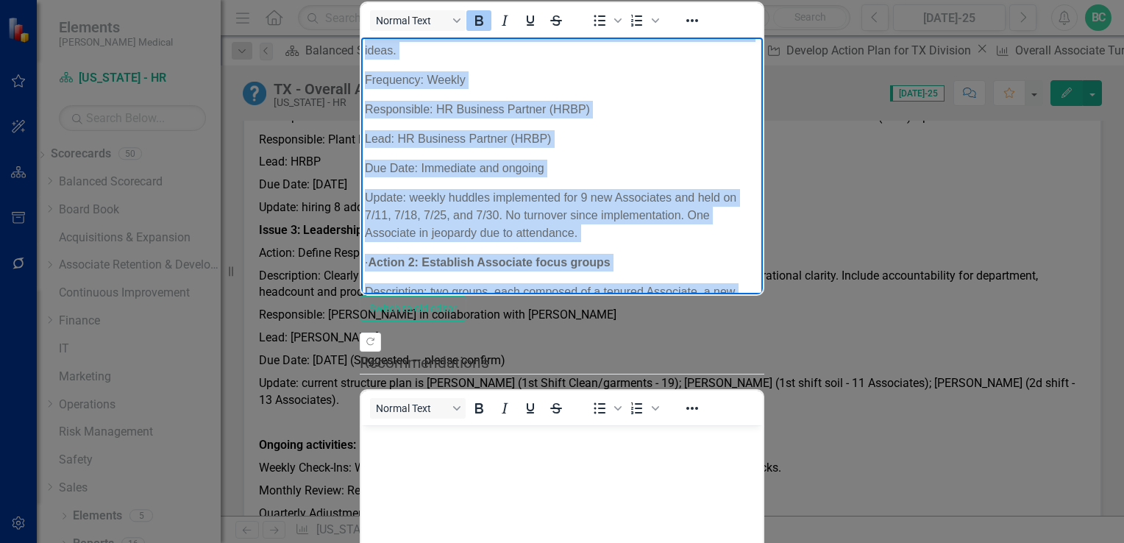
scroll to position [0, 0]
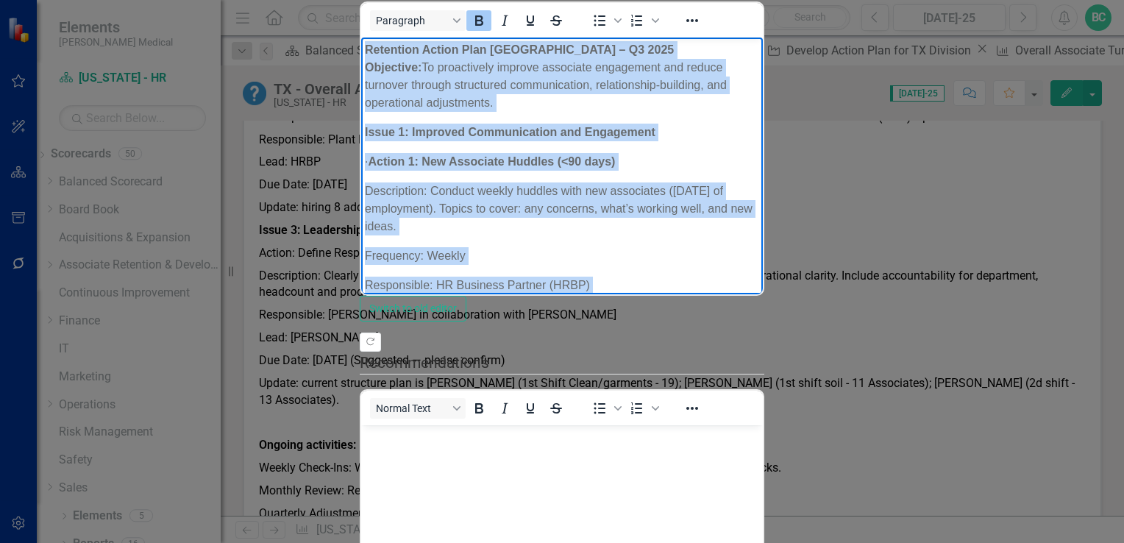
drag, startPoint x: 834, startPoint y: 270, endPoint x: 685, endPoint y: 162, distance: 184.4
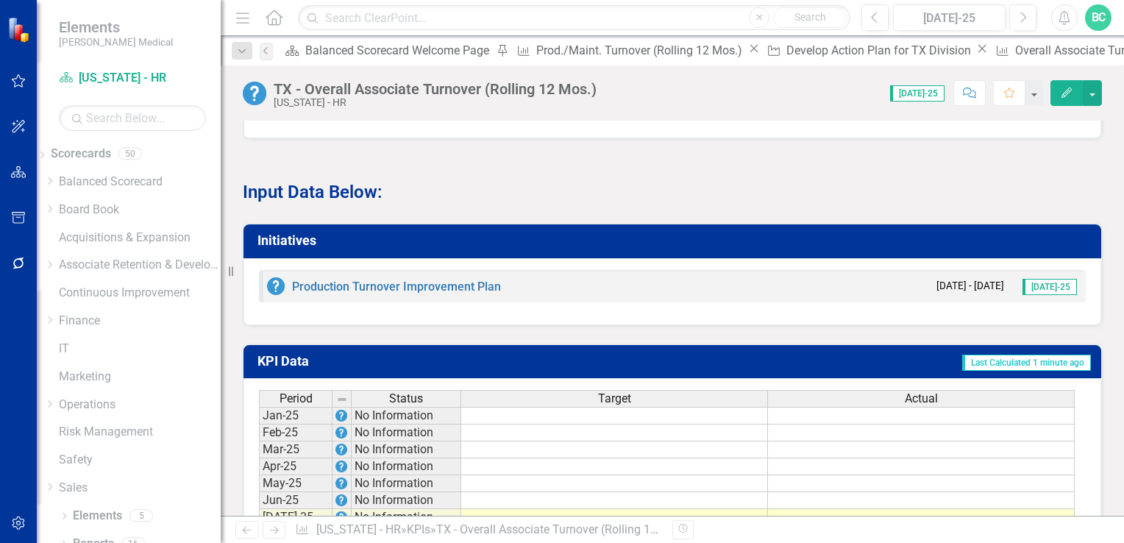
scroll to position [886, 0]
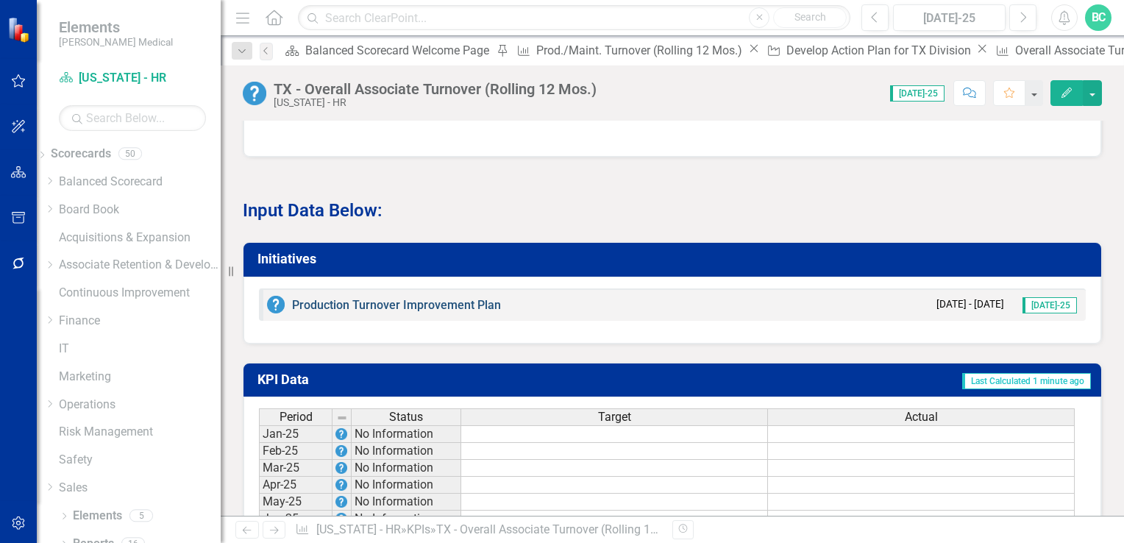
click at [427, 298] on link "Production Turnover Improvement Plan" at bounding box center [396, 305] width 209 height 14
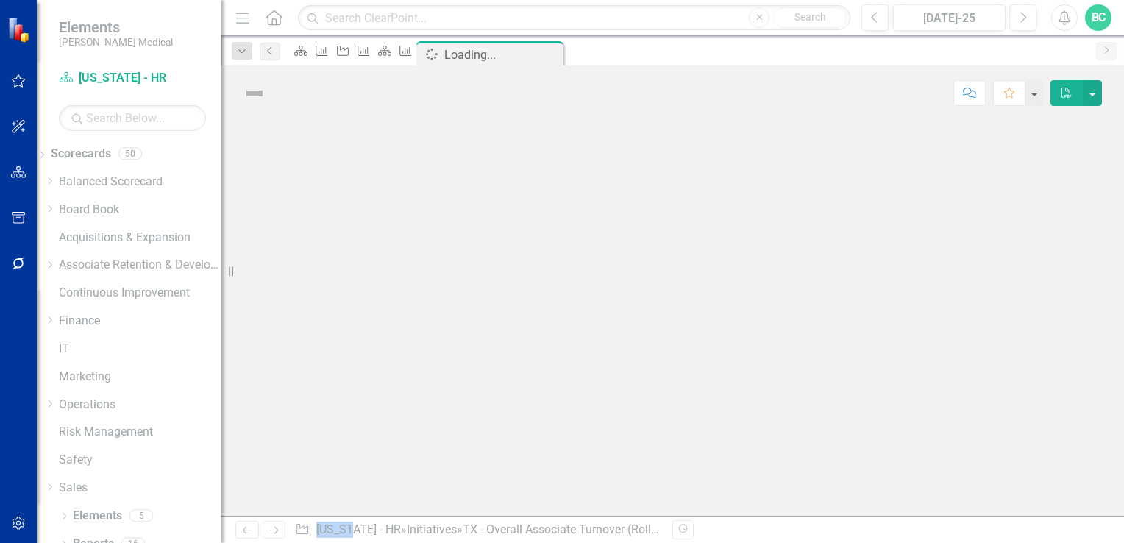
click at [427, 278] on div at bounding box center [673, 318] width 904 height 395
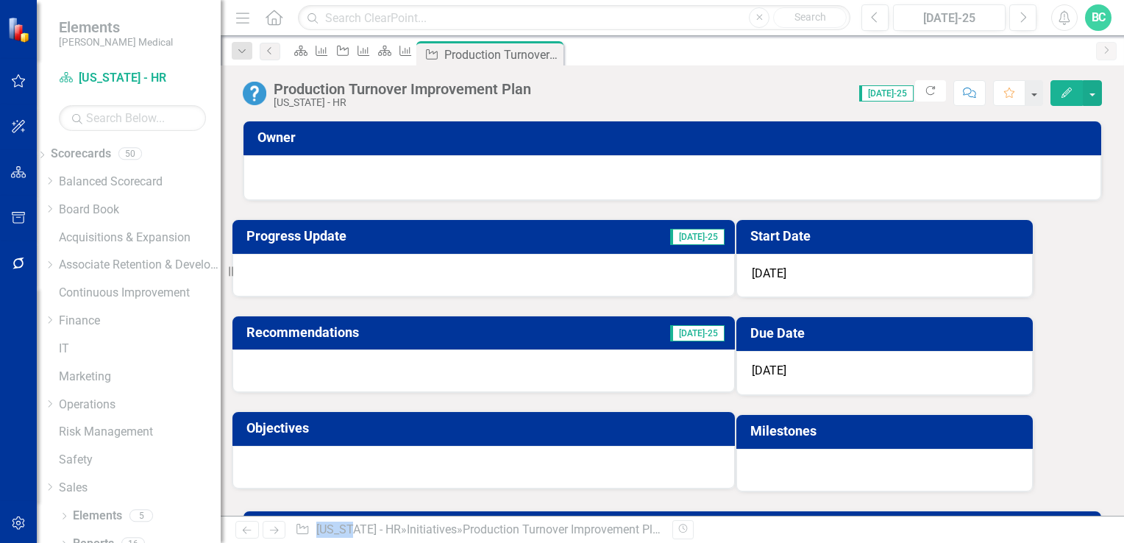
click at [262, 173] on div at bounding box center [672, 176] width 827 height 18
click at [1063, 90] on icon "Edit" at bounding box center [1066, 93] width 13 height 10
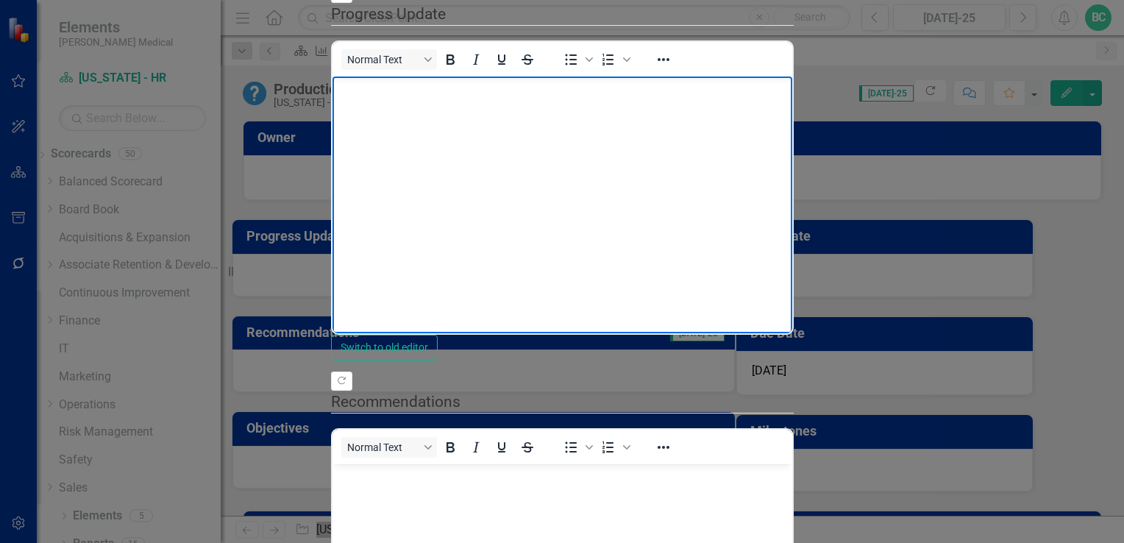
click at [341, 98] on body "Rich Text Area. Press ALT-0 for help." at bounding box center [562, 187] width 460 height 221
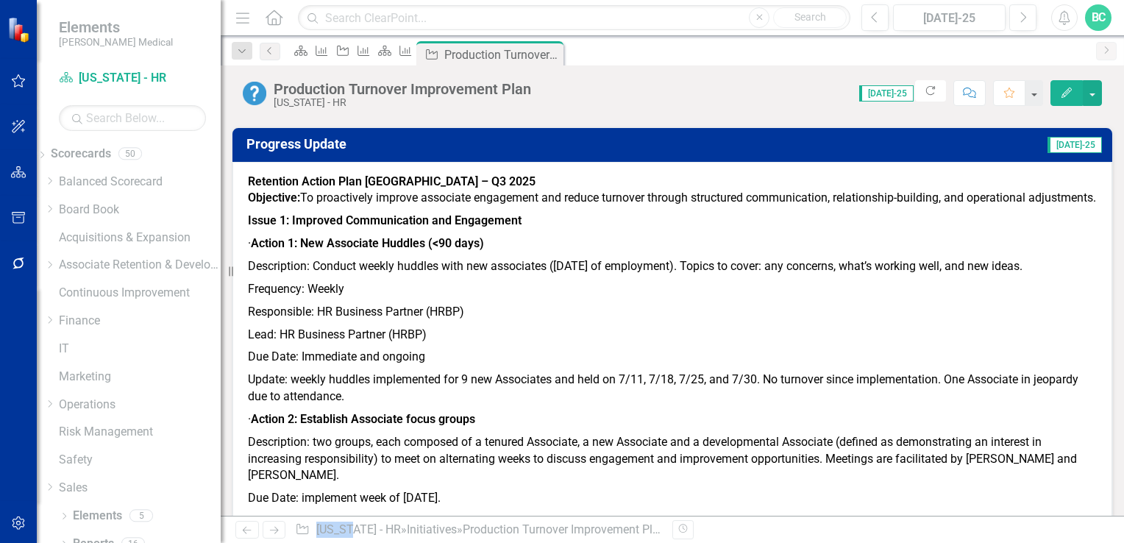
scroll to position [0, 0]
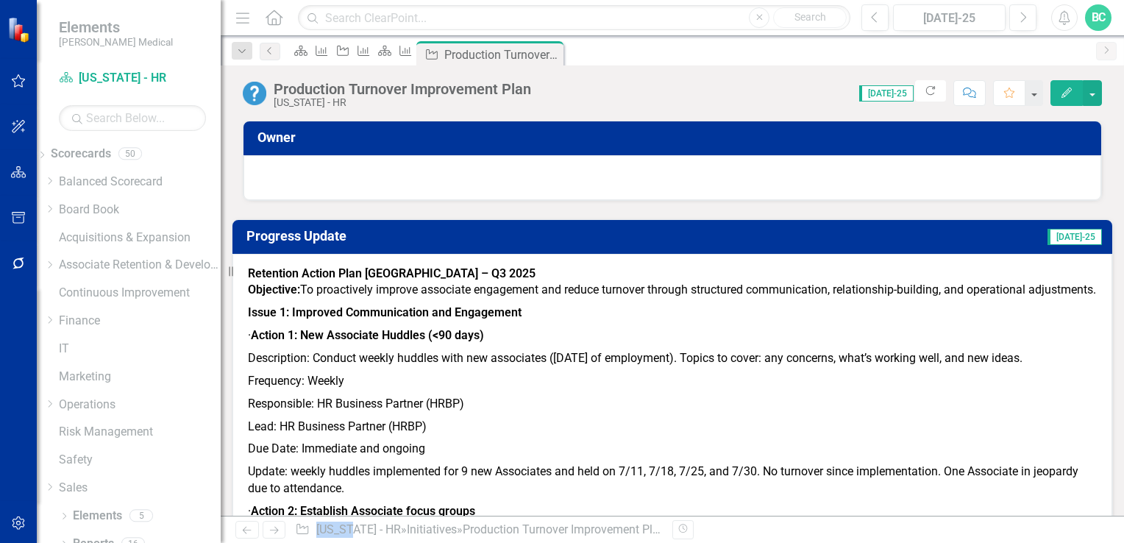
click at [275, 137] on h3 "Owner" at bounding box center [675, 137] width 835 height 15
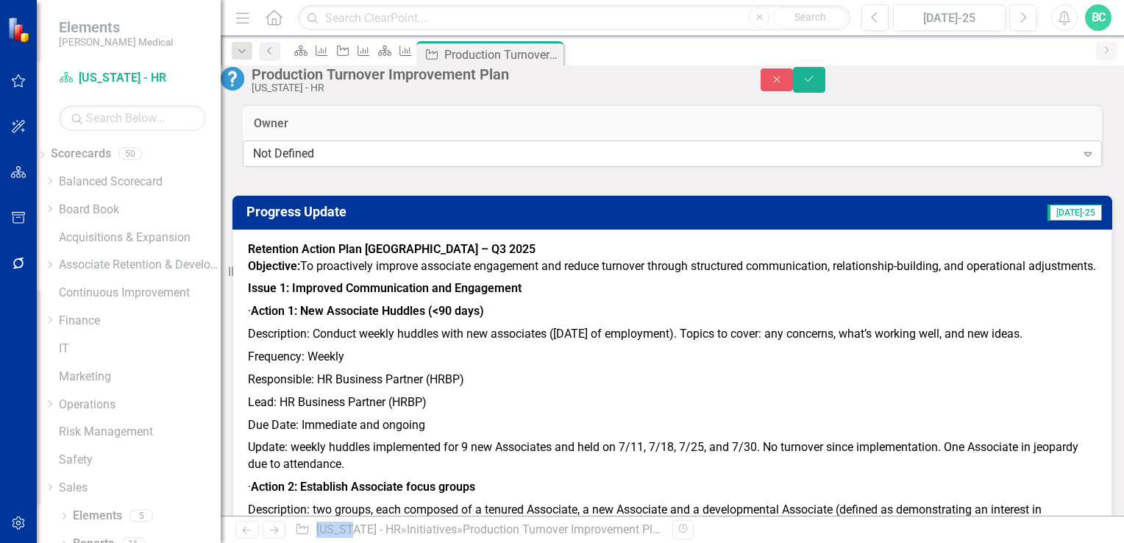
click at [316, 163] on div "Not Defined" at bounding box center [664, 154] width 823 height 17
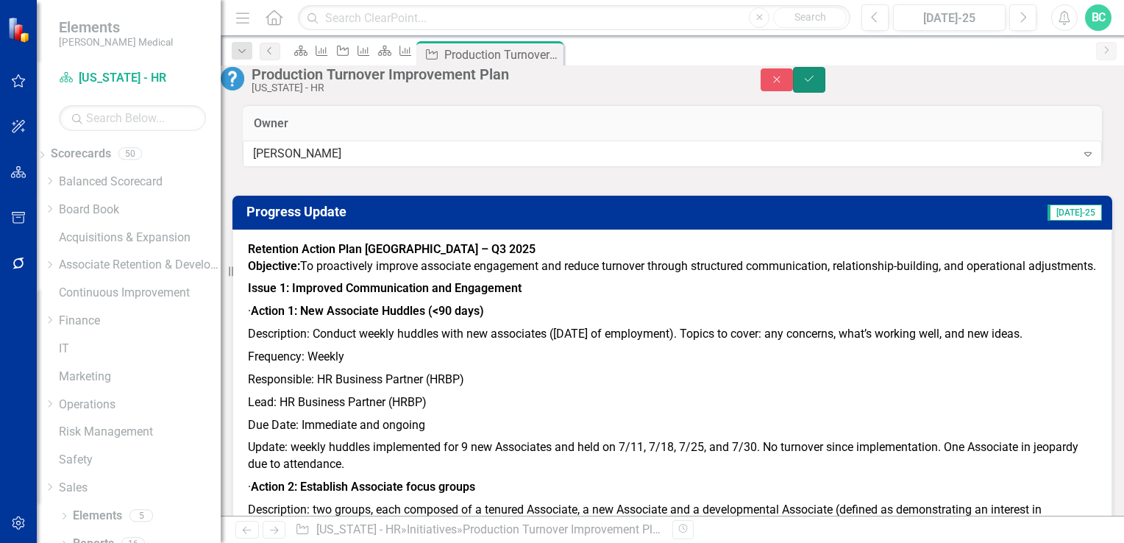
click at [816, 84] on icon "Save" at bounding box center [809, 79] width 13 height 10
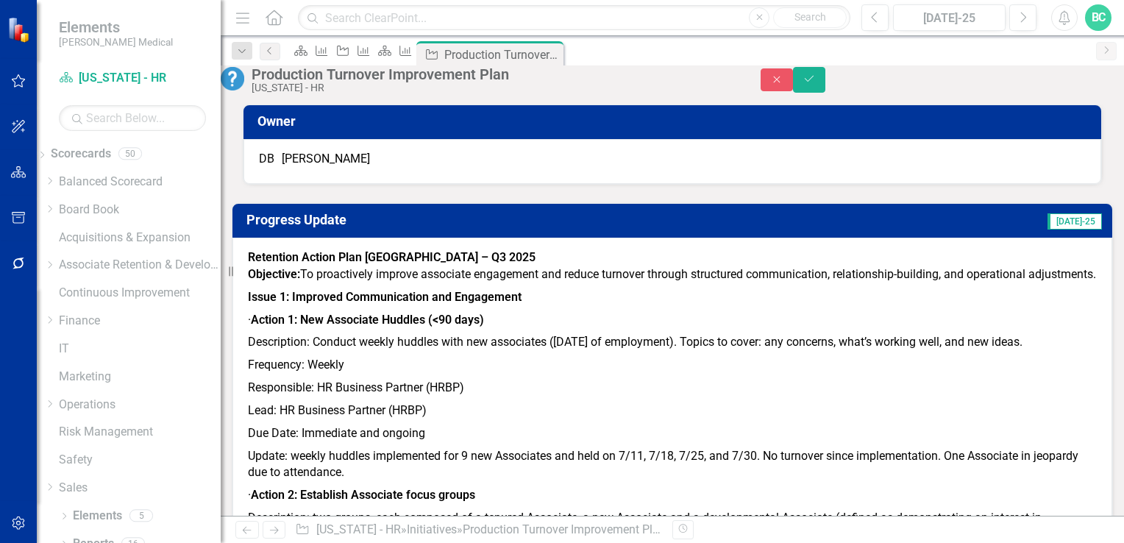
click at [816, 84] on icon "Save" at bounding box center [809, 79] width 13 height 10
